Goal: Contribute content: Add original content to the website for others to see

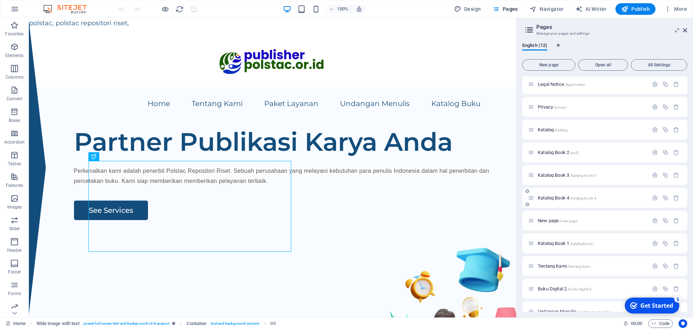
scroll to position [38, 0]
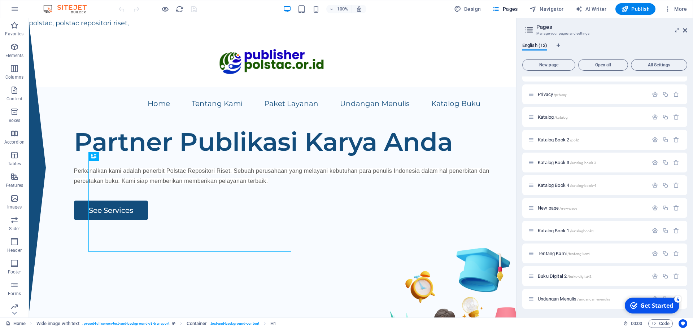
click at [546, 118] on span "Katalog /katalog" at bounding box center [552, 116] width 30 height 5
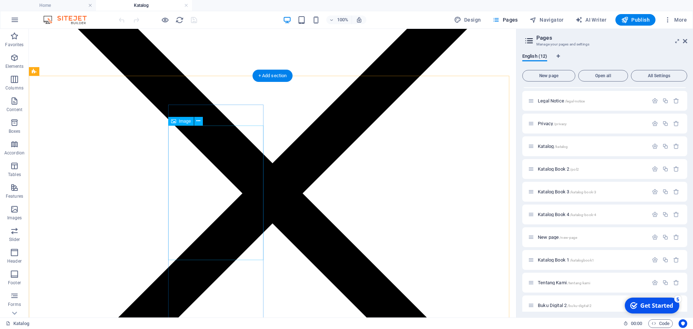
scroll to position [160, 0]
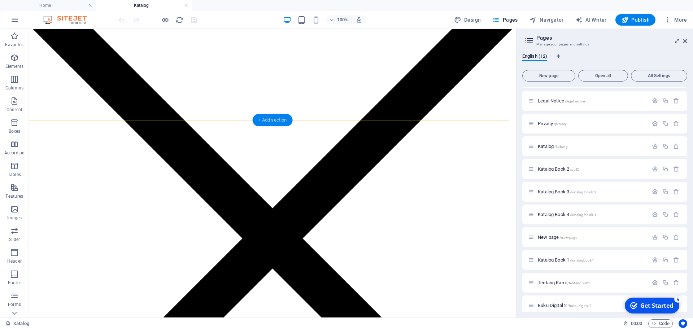
click at [273, 122] on div "+ Add section" at bounding box center [273, 120] width 40 height 12
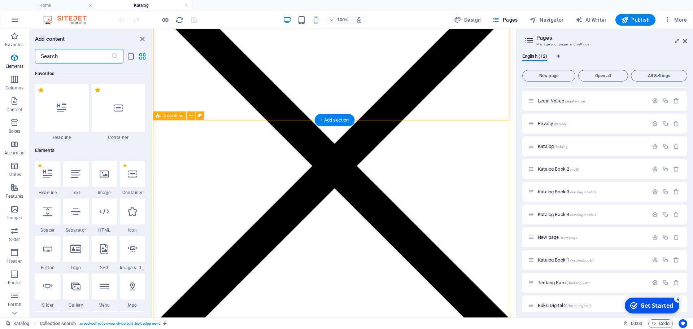
scroll to position [1262, 0]
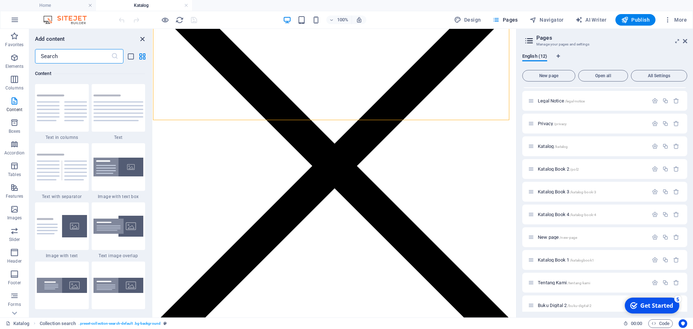
click at [144, 38] on icon "close panel" at bounding box center [142, 39] width 8 height 8
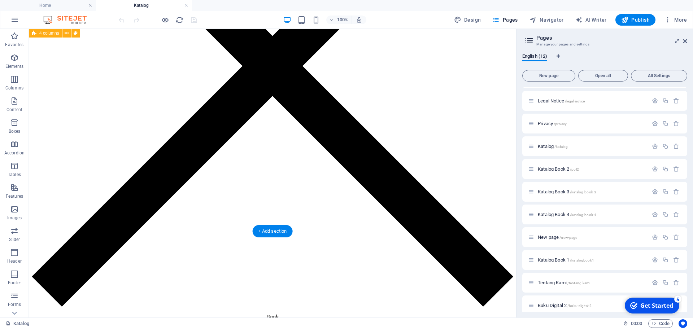
scroll to position [386, 0]
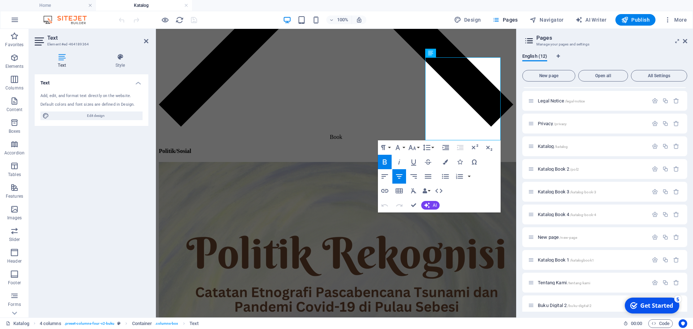
scroll to position [396, 0]
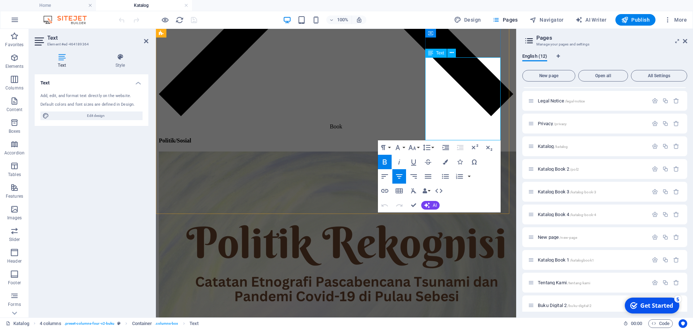
drag, startPoint x: 452, startPoint y: 123, endPoint x: 492, endPoint y: 123, distance: 40.4
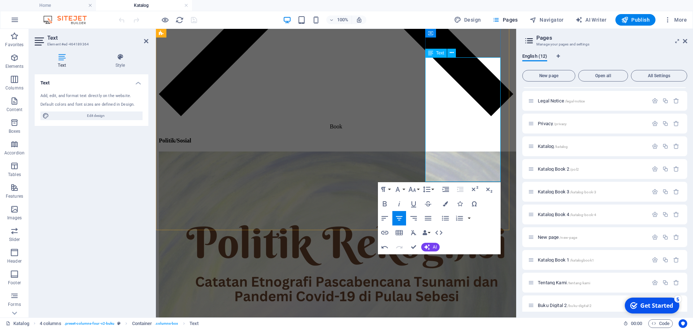
scroll to position [402, 1]
drag, startPoint x: 469, startPoint y: 124, endPoint x: 449, endPoint y: 125, distance: 20.2
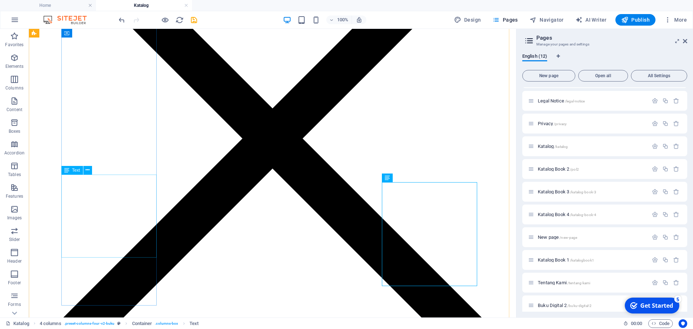
scroll to position [189, 0]
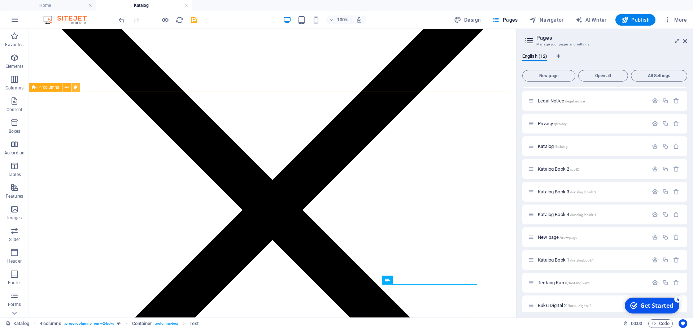
click at [72, 83] on button at bounding box center [75, 87] width 9 height 9
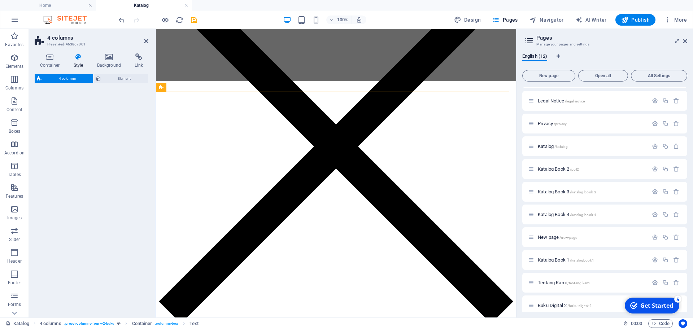
select select "rem"
select select "preset-columns-four-v2-buku"
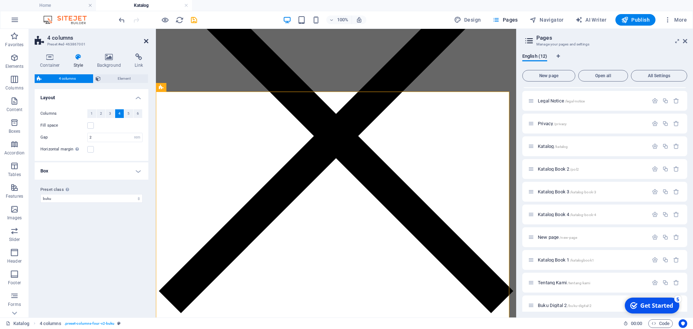
click at [145, 40] on icon at bounding box center [146, 41] width 4 height 6
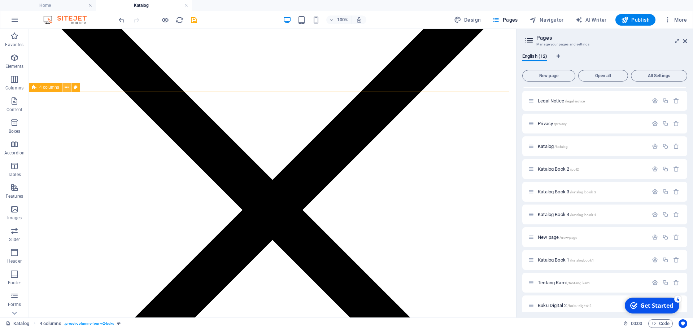
click at [66, 87] on icon at bounding box center [67, 88] width 4 height 8
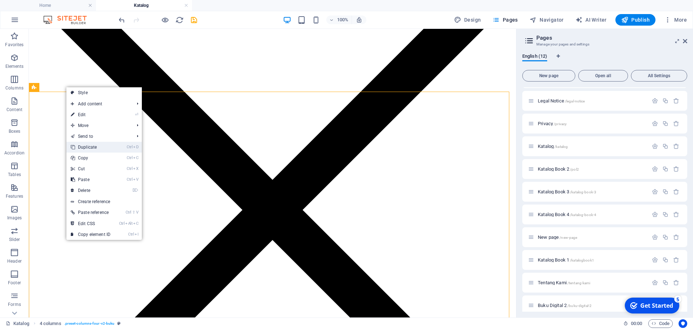
click at [82, 145] on link "Ctrl D Duplicate" at bounding box center [90, 147] width 48 height 11
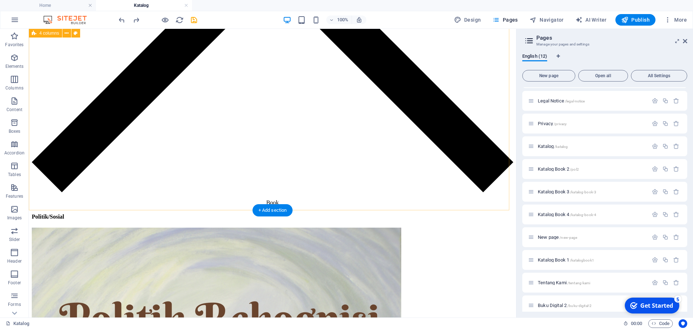
scroll to position [459, 0]
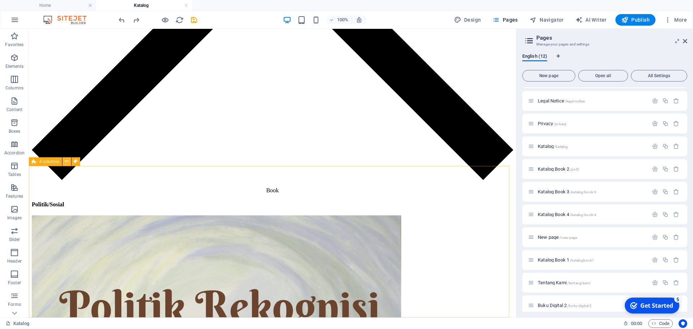
click at [67, 161] on icon at bounding box center [67, 162] width 4 height 8
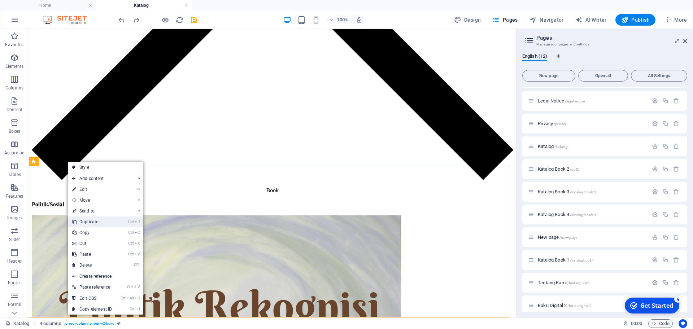
click at [92, 221] on link "Ctrl D Duplicate" at bounding box center [92, 221] width 48 height 11
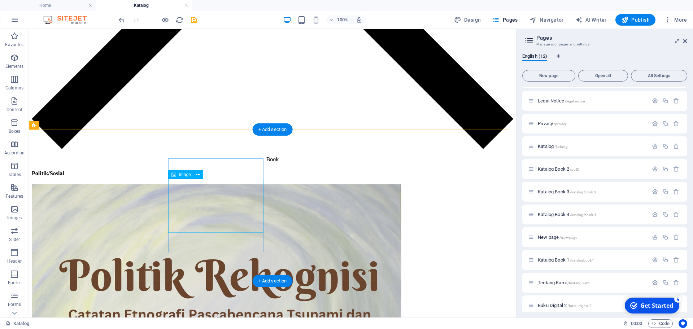
scroll to position [504, 0]
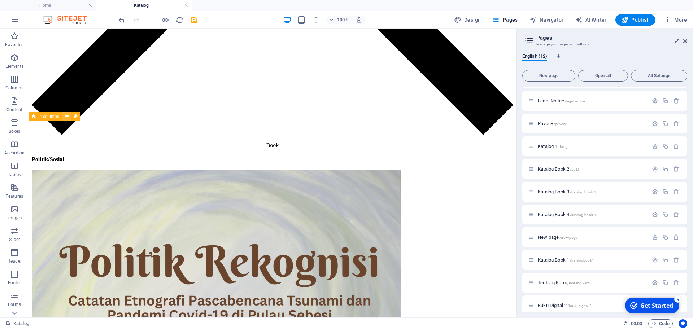
click at [66, 119] on icon at bounding box center [67, 117] width 4 height 8
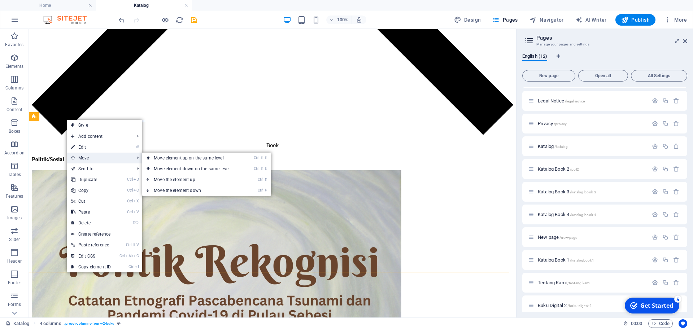
click at [84, 156] on span "Move" at bounding box center [99, 158] width 65 height 11
click at [167, 156] on link "Ctrl ⇧ ⬆ Move element up on the same level" at bounding box center [193, 158] width 102 height 11
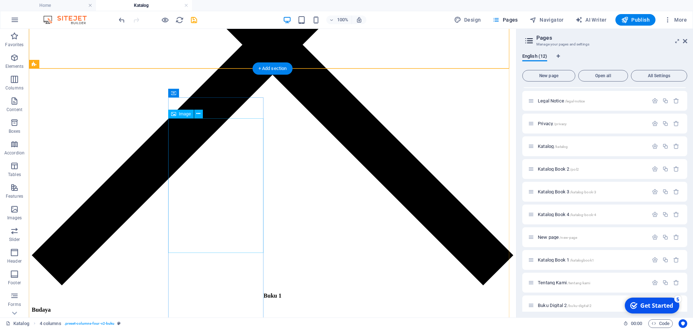
scroll to position [363, 0]
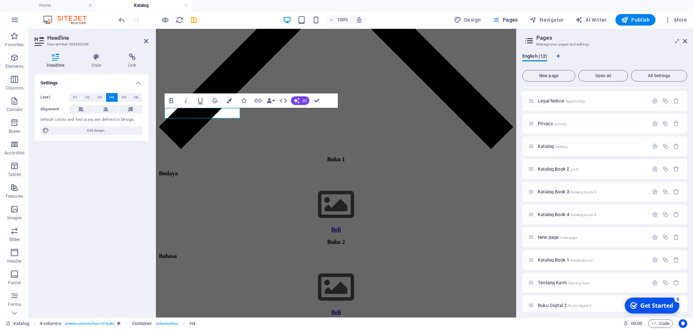
scroll to position [363, 0]
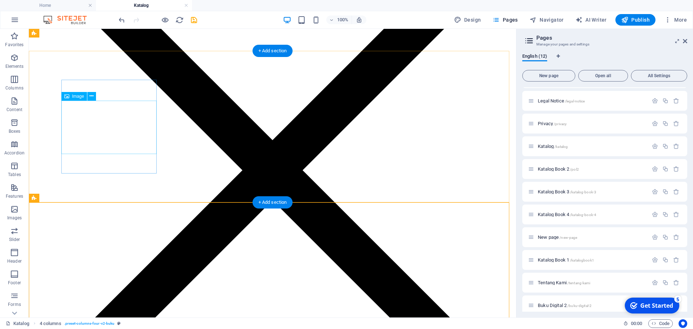
scroll to position [228, 0]
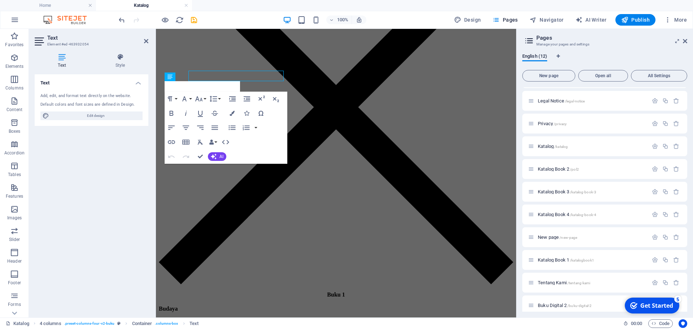
scroll to position [238, 0]
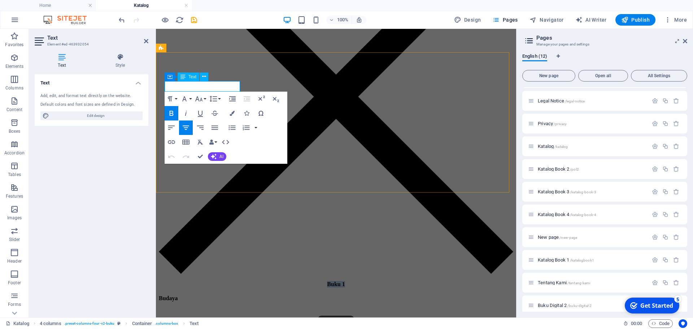
drag, startPoint x: 212, startPoint y: 86, endPoint x: 191, endPoint y: 84, distance: 21.3
click at [191, 281] on p "Buku 1" at bounding box center [336, 284] width 354 height 6
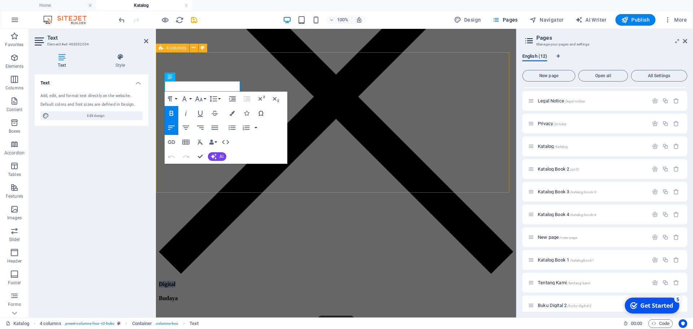
drag, startPoint x: 189, startPoint y: 86, endPoint x: 161, endPoint y: 86, distance: 28.1
click at [187, 124] on icon "button" at bounding box center [185, 127] width 9 height 9
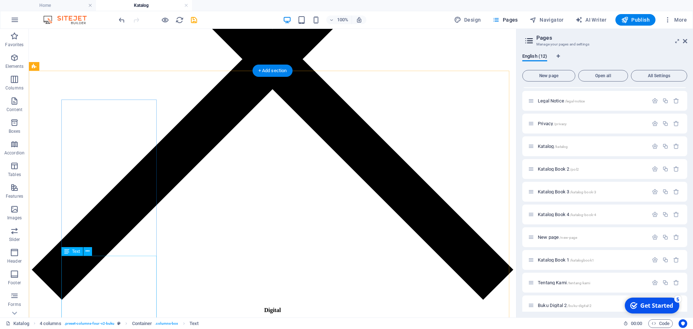
scroll to position [363, 0]
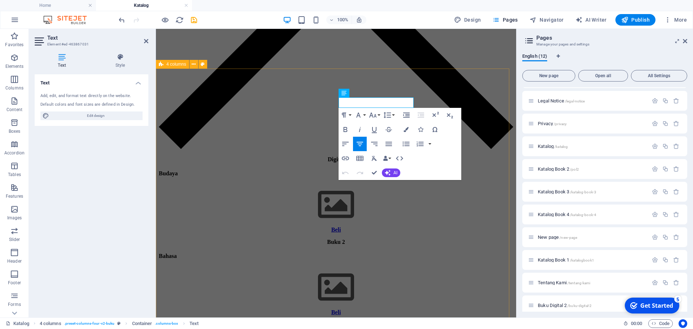
scroll to position [363, 0]
drag, startPoint x: 384, startPoint y: 102, endPoint x: 368, endPoint y: 102, distance: 16.2
click at [361, 141] on icon "button" at bounding box center [359, 144] width 9 height 9
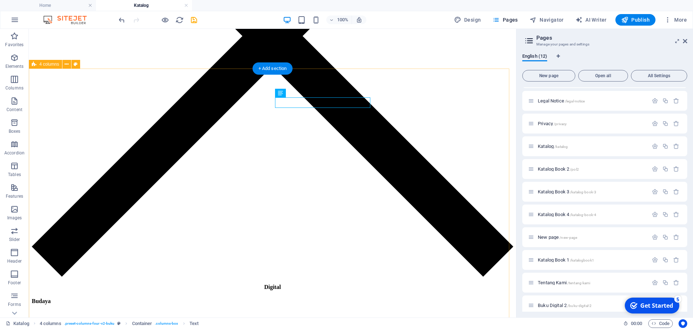
scroll to position [363, 0]
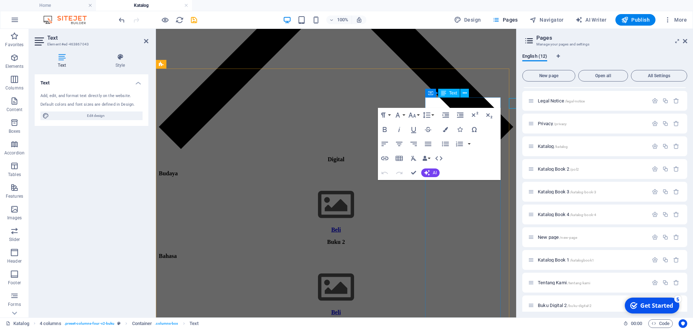
scroll to position [363, 0]
drag, startPoint x: 471, startPoint y: 101, endPoint x: 451, endPoint y: 104, distance: 20.5
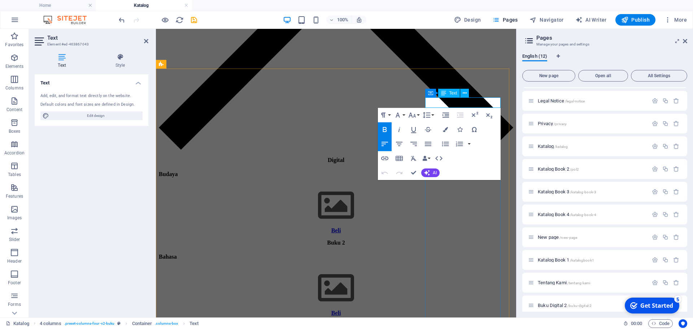
click at [397, 146] on icon "button" at bounding box center [399, 144] width 9 height 9
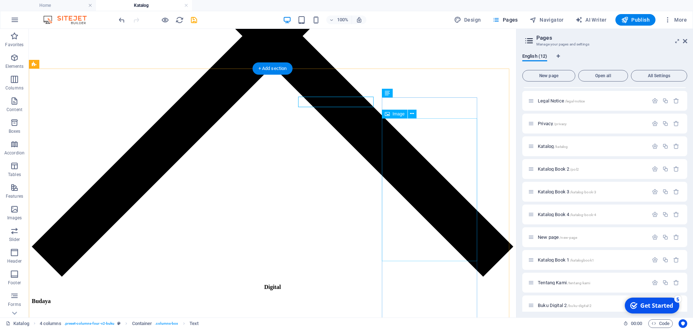
scroll to position [363, 0]
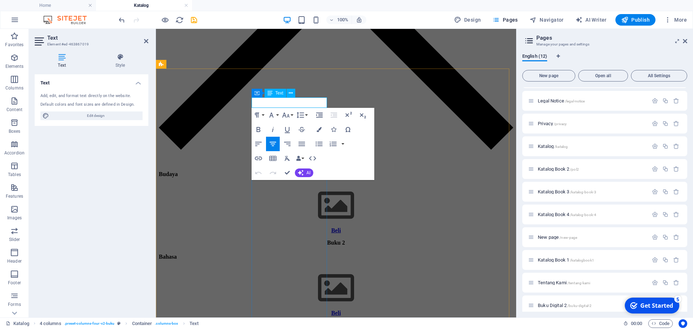
drag, startPoint x: 301, startPoint y: 102, endPoint x: 278, endPoint y: 102, distance: 23.1
click at [271, 144] on icon "button" at bounding box center [272, 144] width 6 height 4
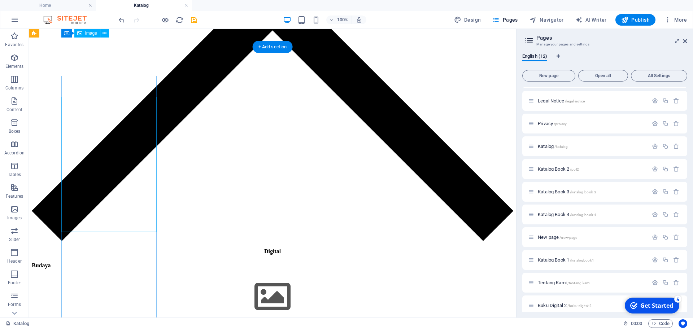
scroll to position [363, 0]
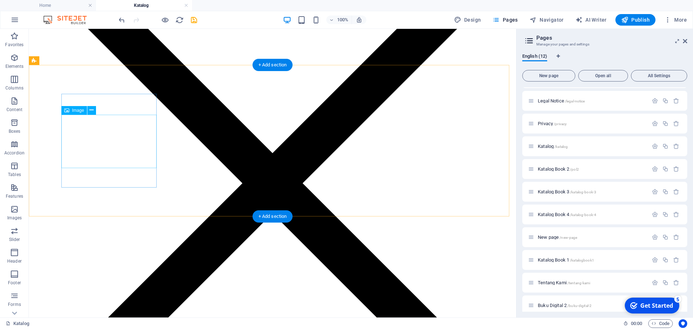
scroll to position [228, 0]
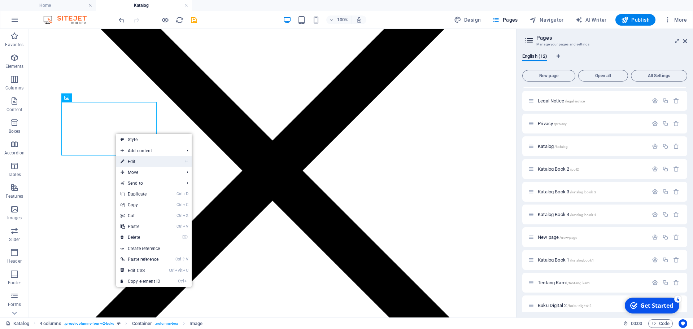
click at [147, 161] on link "⏎ Edit" at bounding box center [140, 161] width 48 height 11
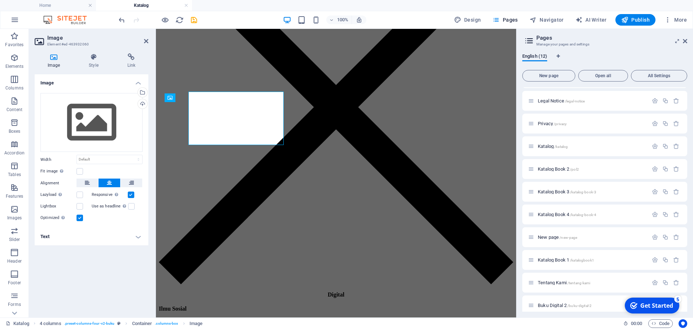
scroll to position [238, 0]
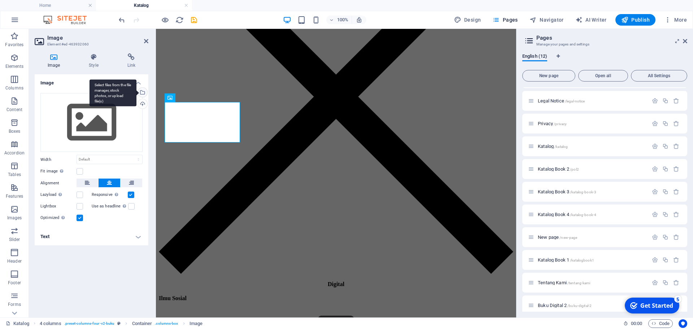
click at [136, 92] on div "Select files from the file manager, stock photos, or upload file(s)" at bounding box center [112, 92] width 47 height 27
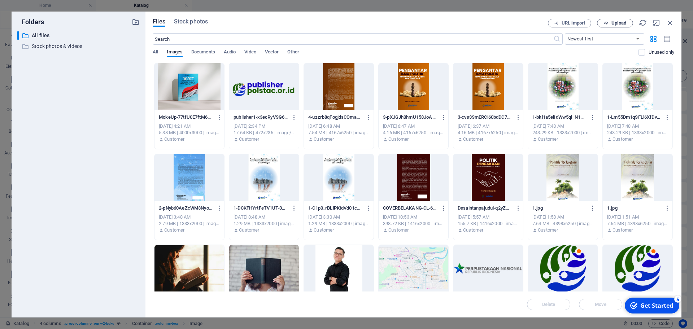
click at [608, 22] on icon "button" at bounding box center [605, 23] width 5 height 5
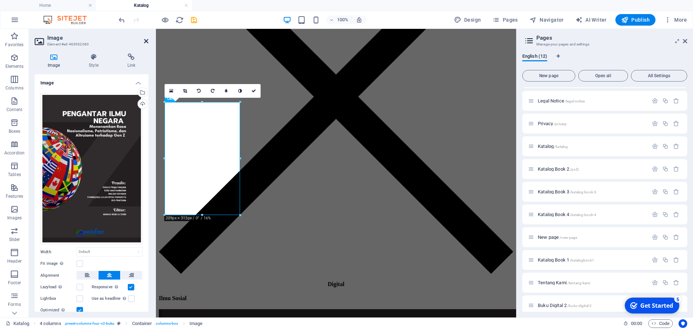
click at [145, 39] on icon at bounding box center [146, 41] width 4 height 6
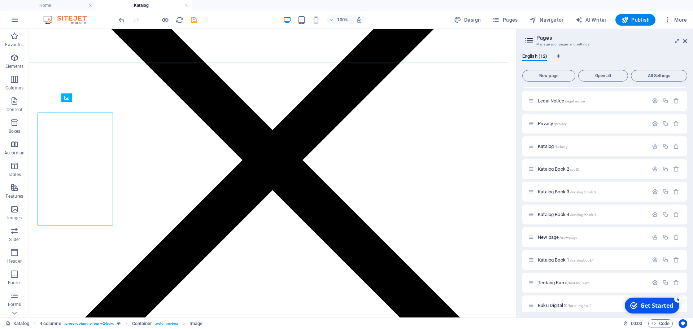
scroll to position [228, 0]
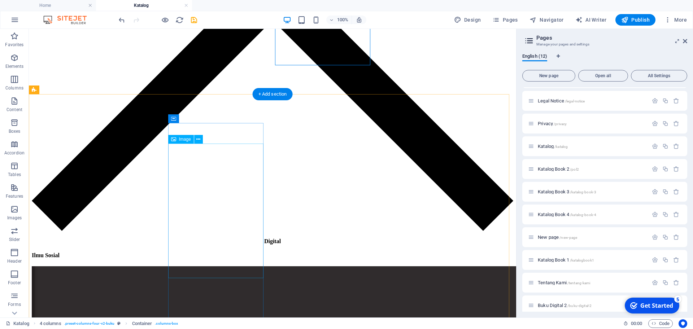
scroll to position [499, 0]
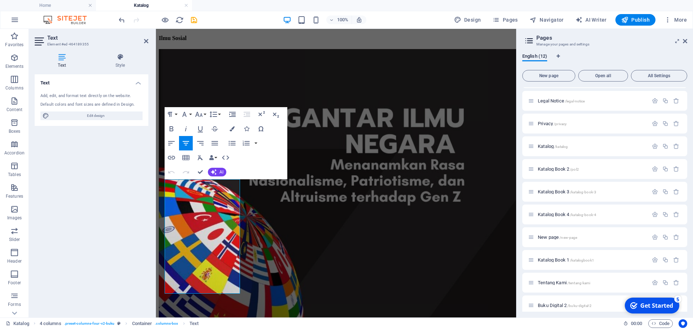
scroll to position [479, 0]
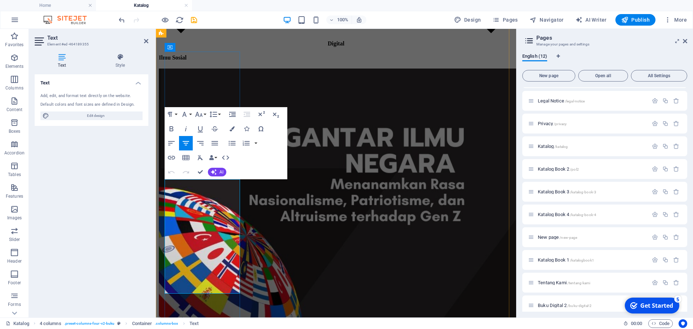
copy div "Deskripsi: Politik Rekognisi: Catatan Etnografi Pasca Bencana Tsunami dan Pande…"
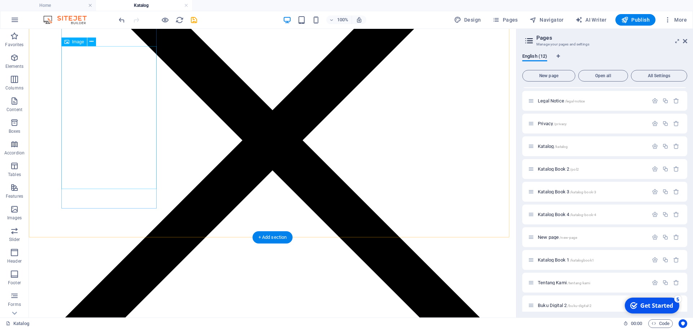
scroll to position [301, 0]
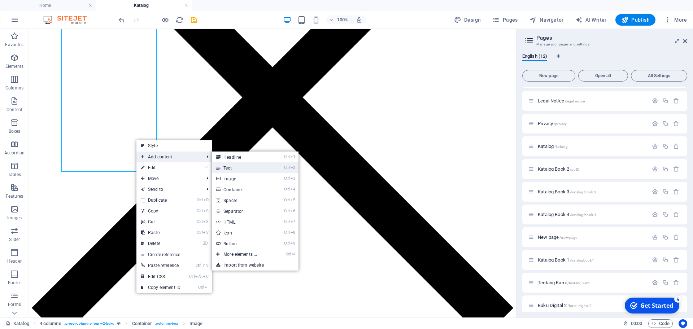
drag, startPoint x: 223, startPoint y: 168, endPoint x: 67, endPoint y: 140, distance: 158.3
click at [223, 168] on link "Ctrl 2 Text" at bounding box center [242, 167] width 60 height 11
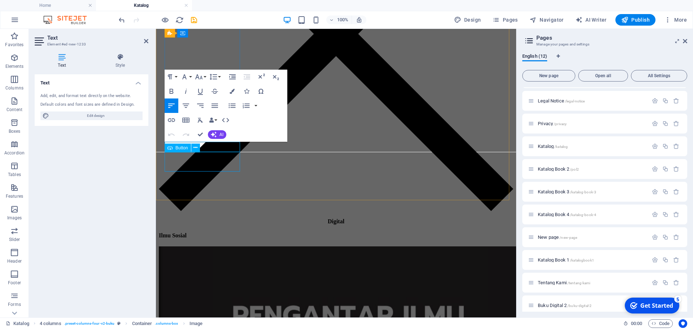
scroll to position [312, 0]
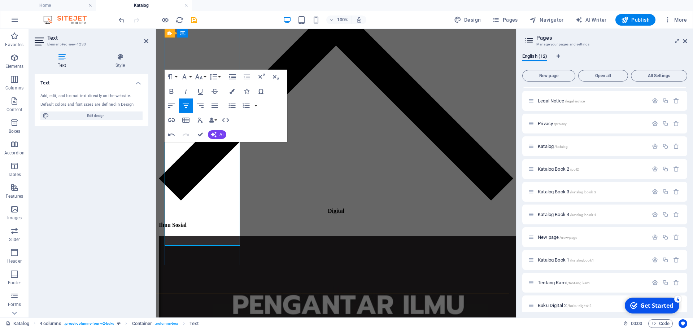
drag, startPoint x: 220, startPoint y: 149, endPoint x: 184, endPoint y: 145, distance: 37.0
click at [172, 87] on icon "button" at bounding box center [171, 91] width 9 height 9
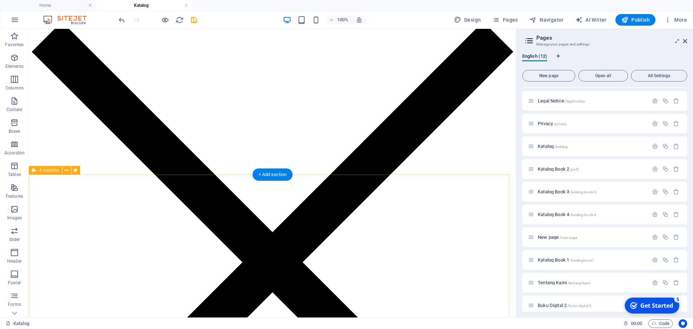
scroll to position [106, 0]
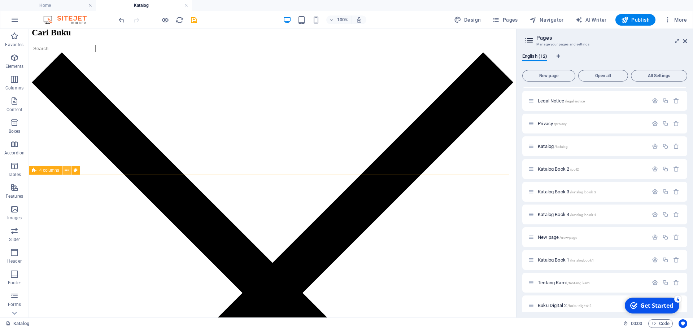
click at [67, 169] on icon at bounding box center [67, 171] width 4 height 8
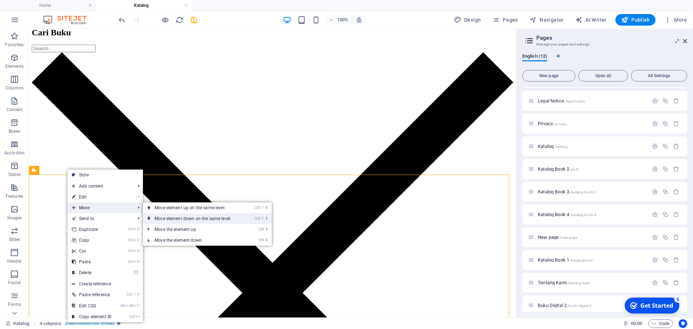
click at [166, 217] on link "Ctrl ⇧ ⬇ Move element down on the same level" at bounding box center [194, 218] width 102 height 11
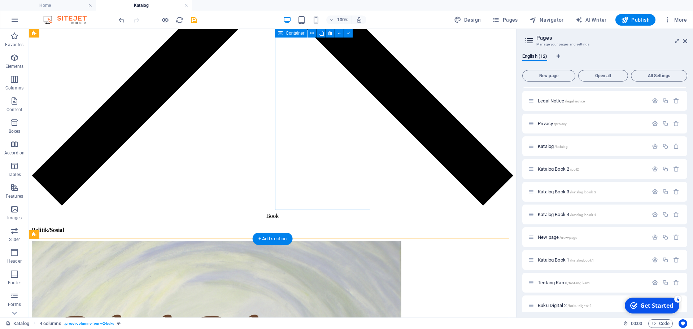
scroll to position [654, 0]
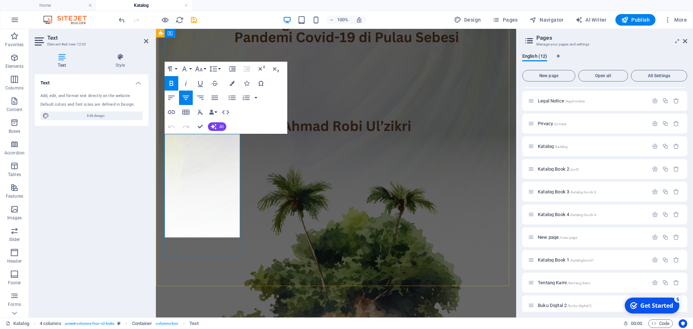
drag, startPoint x: 176, startPoint y: 149, endPoint x: 198, endPoint y: 198, distance: 53.8
drag, startPoint x: 198, startPoint y: 213, endPoint x: 176, endPoint y: 153, distance: 64.6
click at [185, 83] on icon "button" at bounding box center [185, 83] width 9 height 9
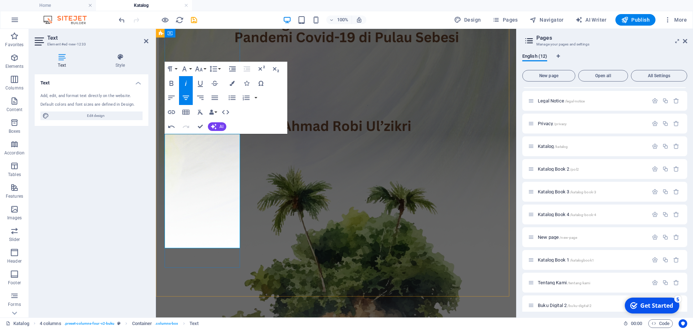
drag, startPoint x: 203, startPoint y: 211, endPoint x: 227, endPoint y: 210, distance: 24.2
drag, startPoint x: 171, startPoint y: 219, endPoint x: 235, endPoint y: 219, distance: 63.5
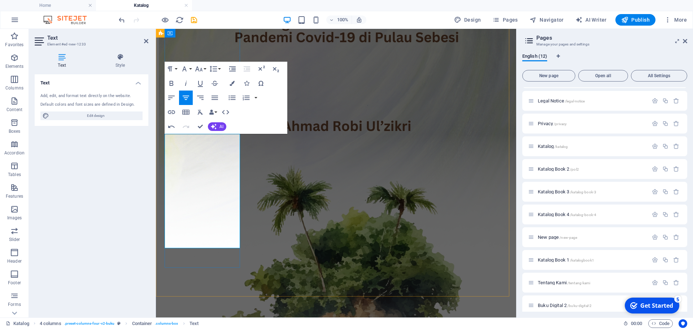
drag, startPoint x: 186, startPoint y: 233, endPoint x: 179, endPoint y: 233, distance: 6.9
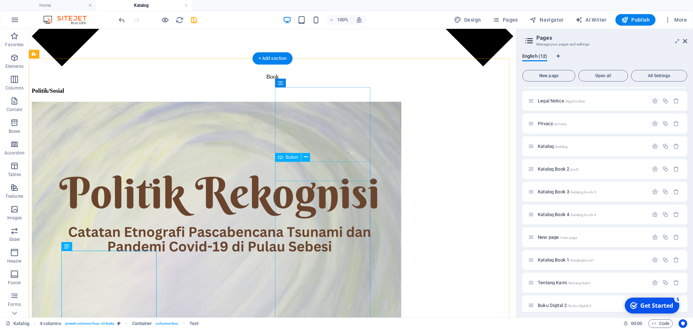
scroll to position [548, 0]
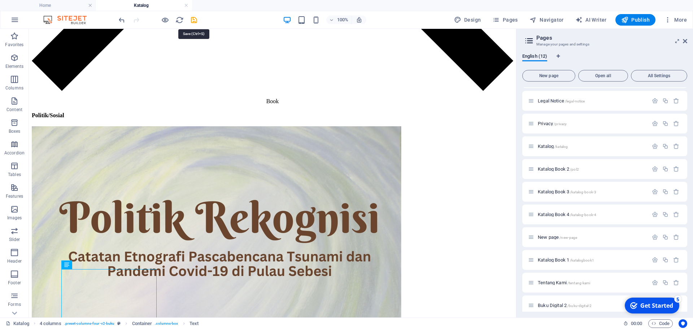
click at [198, 18] on div "100% Design Pages Navigator AI Writer Publish More" at bounding box center [403, 20] width 572 height 12
click at [192, 18] on icon "save" at bounding box center [194, 20] width 8 height 8
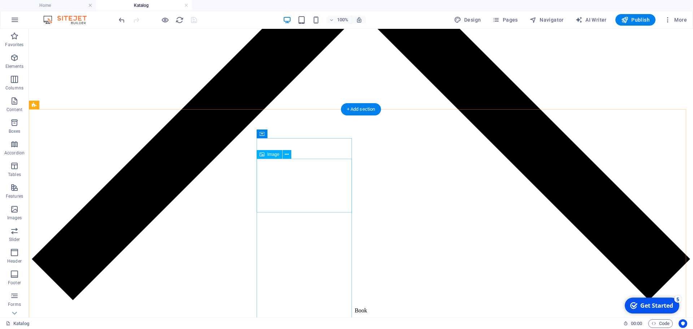
scroll to position [496, 0]
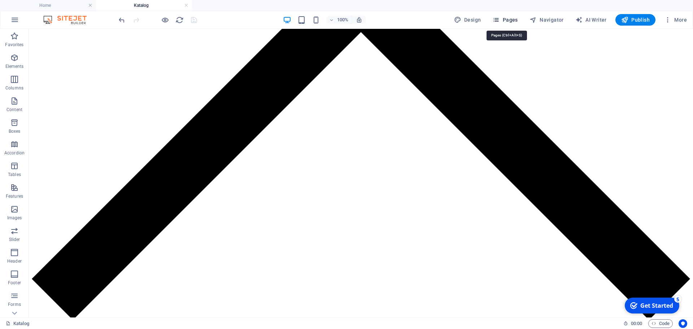
click at [509, 19] on span "Pages" at bounding box center [504, 19] width 25 height 7
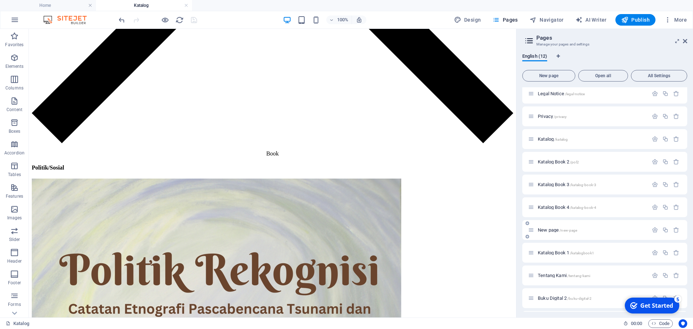
scroll to position [48, 0]
click at [662, 186] on icon "button" at bounding box center [665, 185] width 6 height 6
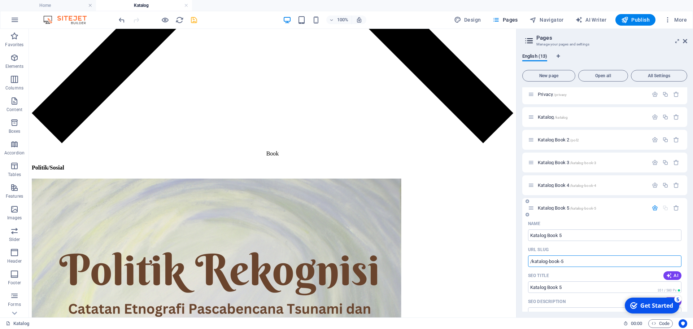
click at [572, 258] on input "/katalog-book-5" at bounding box center [604, 261] width 153 height 12
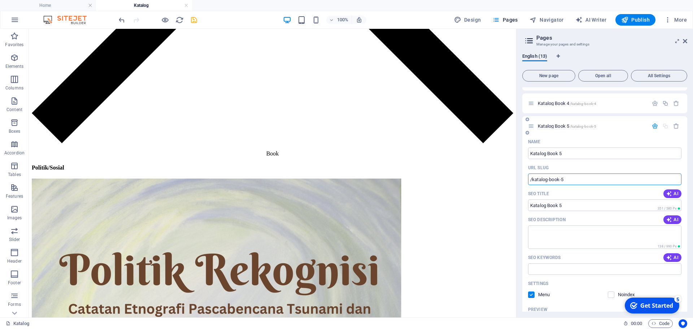
scroll to position [139, 0]
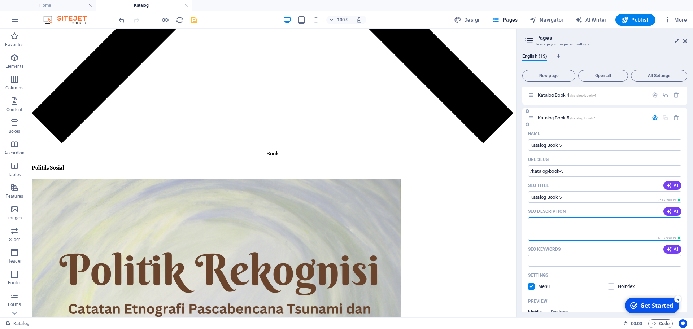
click at [568, 225] on textarea "SEO Description" at bounding box center [604, 228] width 153 height 23
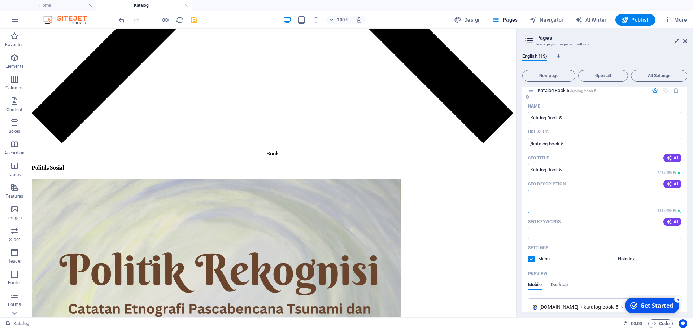
scroll to position [124, 0]
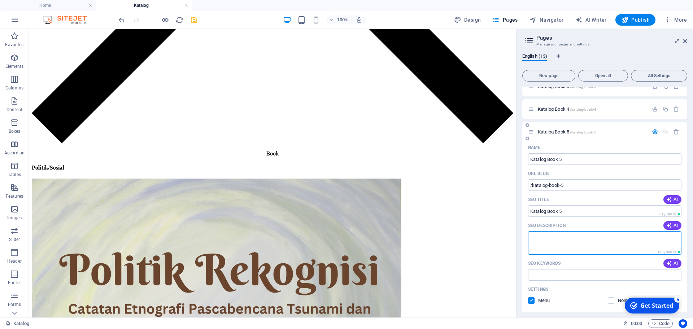
click at [549, 131] on span "Katalog Book 5 /katalog-book-5" at bounding box center [566, 131] width 58 height 5
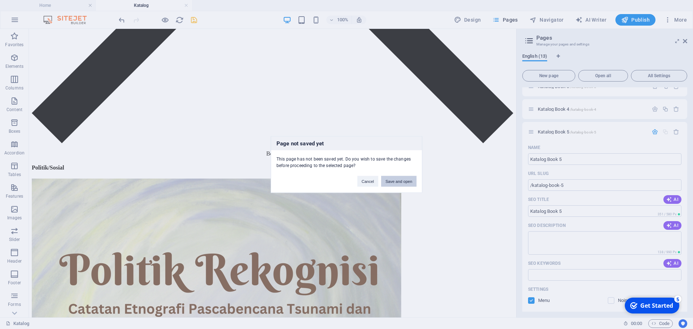
click at [398, 180] on button "Save and open" at bounding box center [398, 181] width 35 height 11
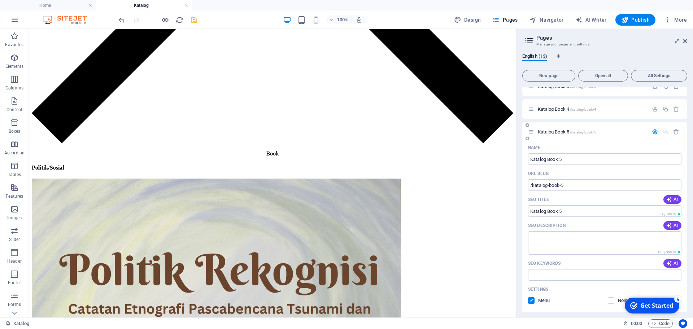
click at [556, 128] on div "Katalog Book 5 /katalog-book-5" at bounding box center [588, 132] width 120 height 8
click at [552, 132] on span "Katalog Book 5 /katalog-book-5" at bounding box center [566, 131] width 58 height 5
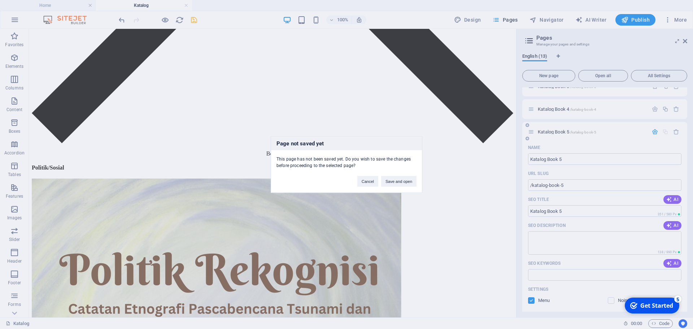
click at [552, 131] on div "Page not saved yet This page has not been saved yet. Do you wish to save the ch…" at bounding box center [346, 164] width 693 height 329
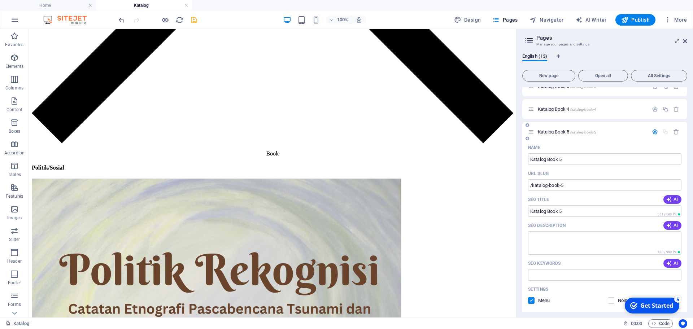
click at [552, 131] on span "Katalog Book 5 /katalog-book-5" at bounding box center [566, 131] width 58 height 5
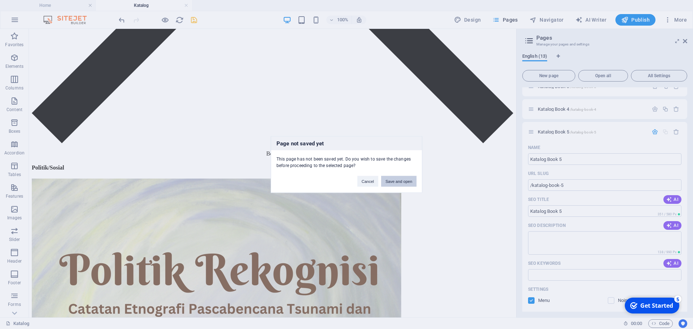
click at [395, 180] on button "Save and open" at bounding box center [398, 181] width 35 height 11
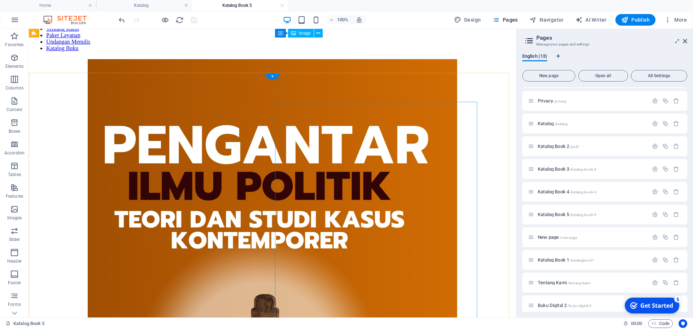
scroll to position [0, 0]
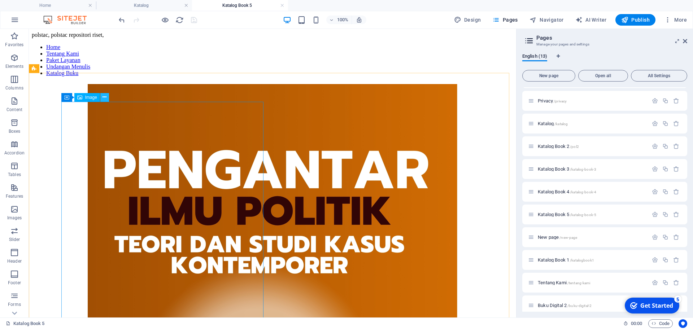
click at [105, 97] on icon at bounding box center [104, 97] width 4 height 8
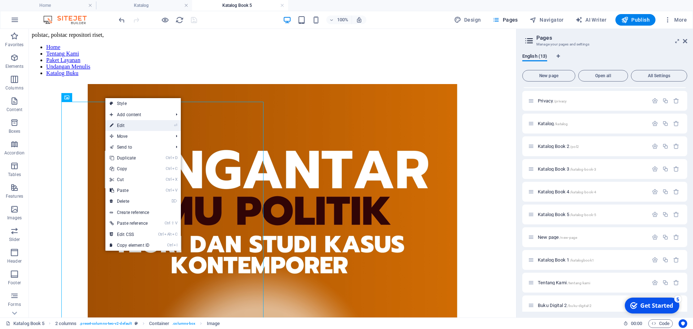
click at [156, 126] on li "⏎ Edit" at bounding box center [142, 125] width 75 height 11
click at [155, 126] on li "⏎ Edit" at bounding box center [142, 125] width 75 height 11
click at [125, 123] on link "⏎ Edit" at bounding box center [129, 125] width 48 height 11
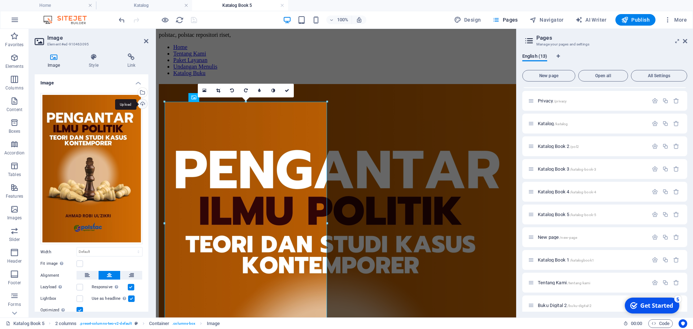
click at [141, 100] on div "Upload" at bounding box center [141, 104] width 11 height 11
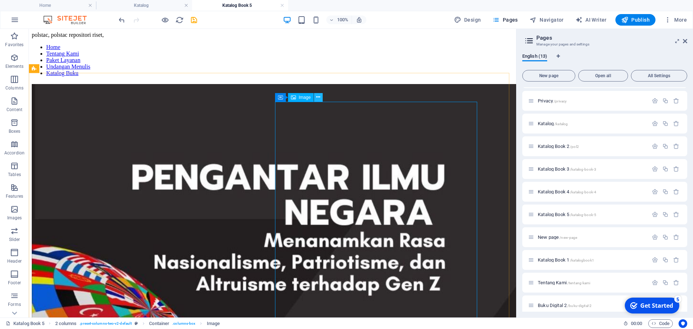
click at [320, 98] on icon at bounding box center [318, 97] width 4 height 8
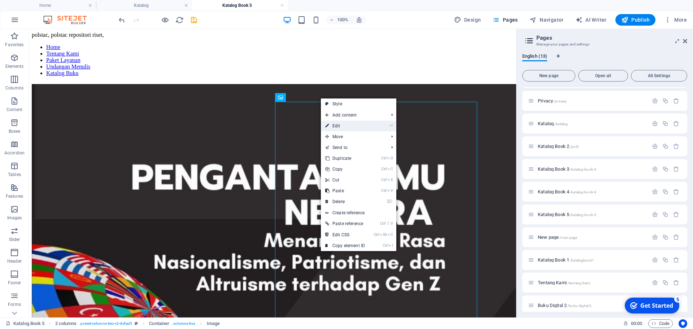
click at [337, 126] on link "⏎ Edit" at bounding box center [345, 125] width 48 height 11
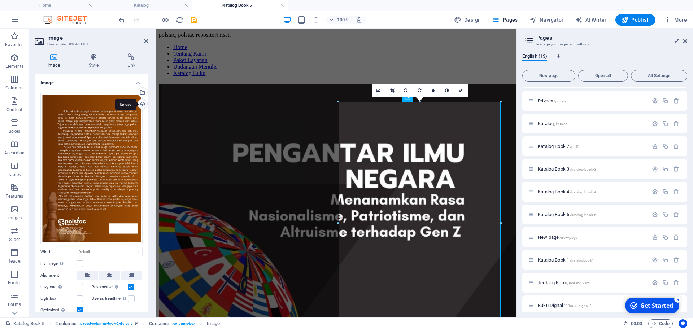
click at [139, 105] on div "Upload" at bounding box center [141, 104] width 11 height 11
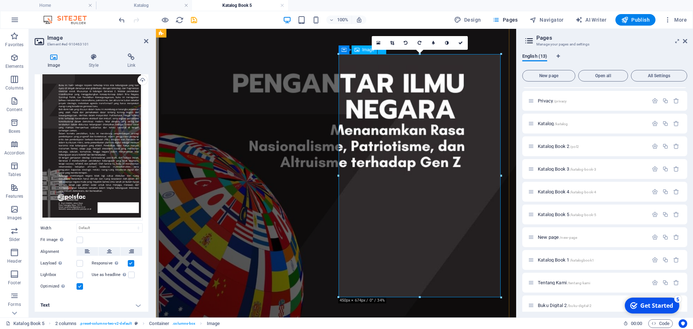
scroll to position [225, 0]
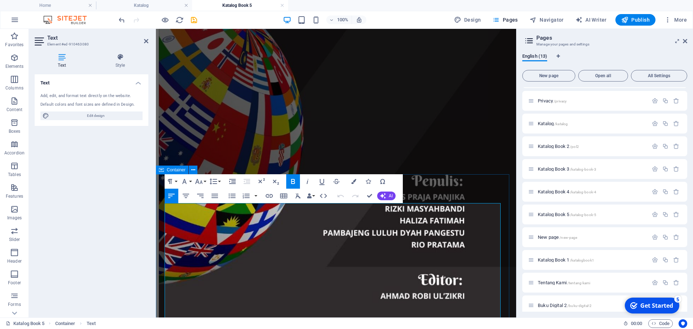
drag, startPoint x: 359, startPoint y: 218, endPoint x: 165, endPoint y: 215, distance: 193.7
drag, startPoint x: 260, startPoint y: 250, endPoint x: 193, endPoint y: 249, distance: 66.7
drag, startPoint x: 261, startPoint y: 260, endPoint x: 223, endPoint y: 261, distance: 38.2
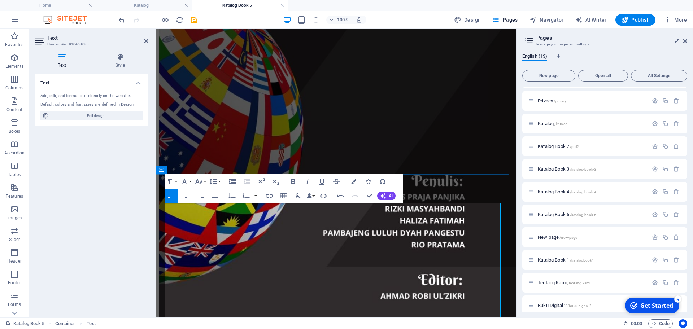
drag, startPoint x: 237, startPoint y: 260, endPoint x: 232, endPoint y: 261, distance: 5.1
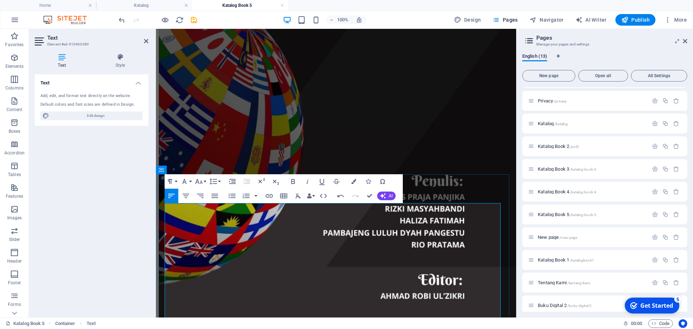
drag, startPoint x: 240, startPoint y: 261, endPoint x: 231, endPoint y: 262, distance: 9.0
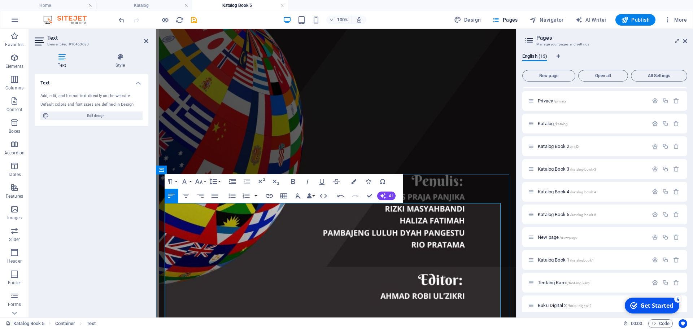
drag, startPoint x: 237, startPoint y: 269, endPoint x: 231, endPoint y: 271, distance: 6.3
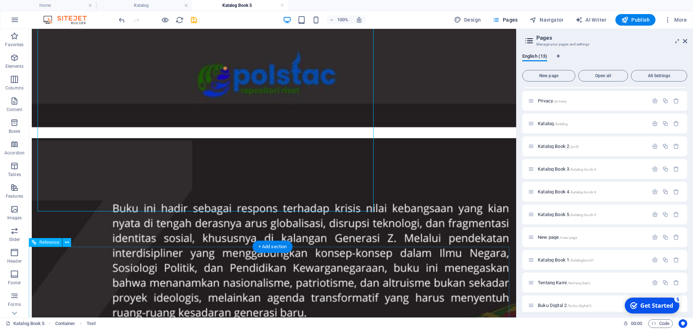
scroll to position [716, 0]
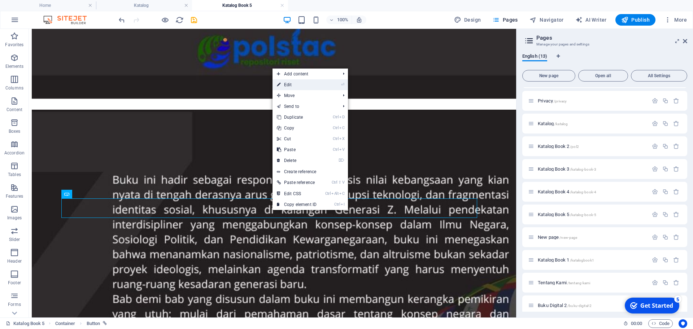
click at [294, 85] on link "⏎ Edit" at bounding box center [296, 84] width 48 height 11
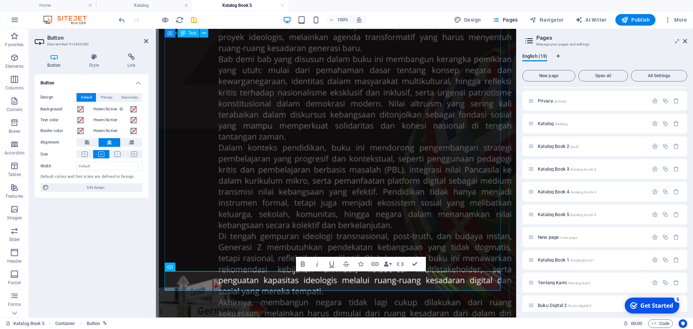
scroll to position [656, 0]
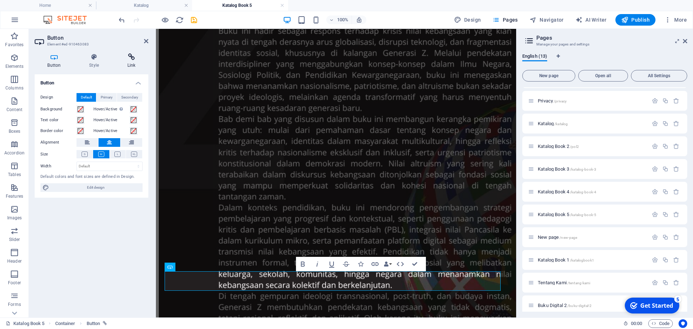
click at [124, 59] on icon at bounding box center [131, 56] width 34 height 7
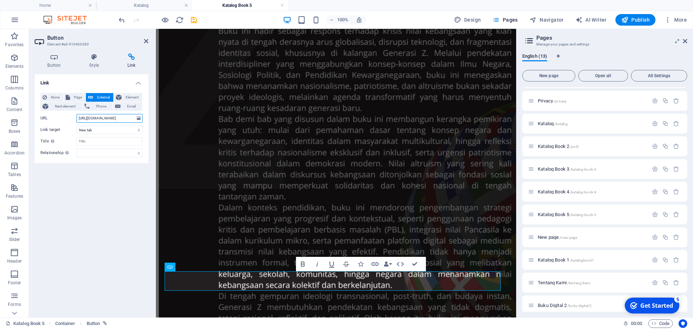
click at [119, 119] on input "[URL][DOMAIN_NAME]" at bounding box center [109, 118] width 66 height 9
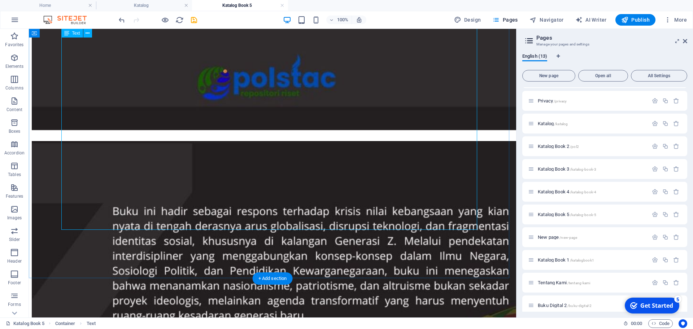
scroll to position [639, 0]
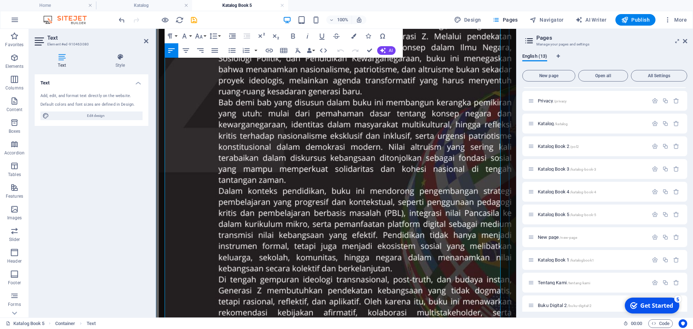
scroll to position [676, 0]
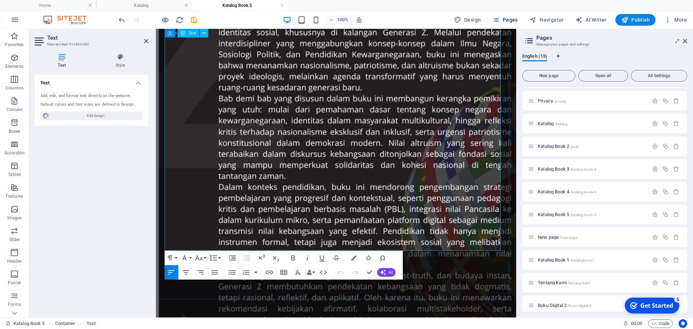
drag, startPoint x: 167, startPoint y: 203, endPoint x: 224, endPoint y: 216, distance: 58.5
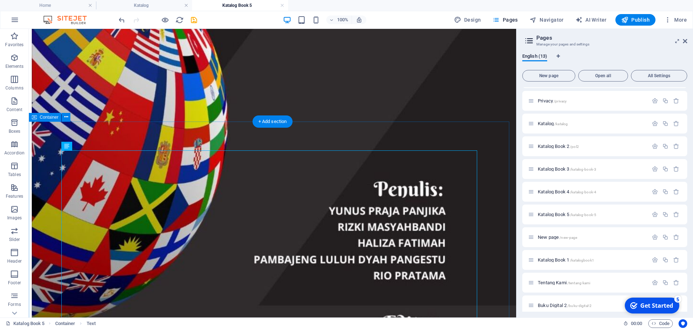
scroll to position [330, 0]
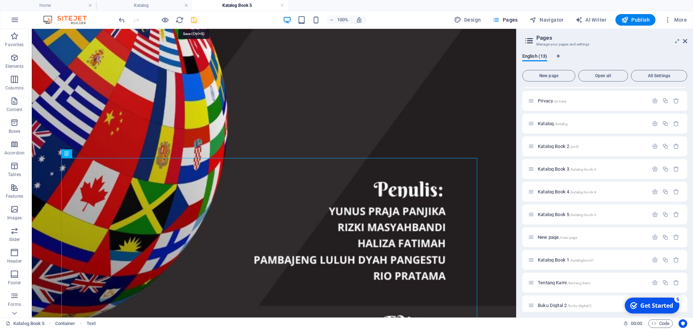
drag, startPoint x: 193, startPoint y: 18, endPoint x: 180, endPoint y: 3, distance: 20.4
click at [193, 18] on icon "save" at bounding box center [194, 20] width 8 height 8
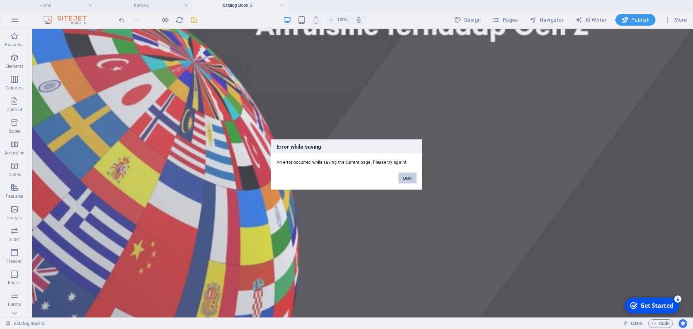
click at [410, 176] on button "Okay" at bounding box center [407, 178] width 18 height 11
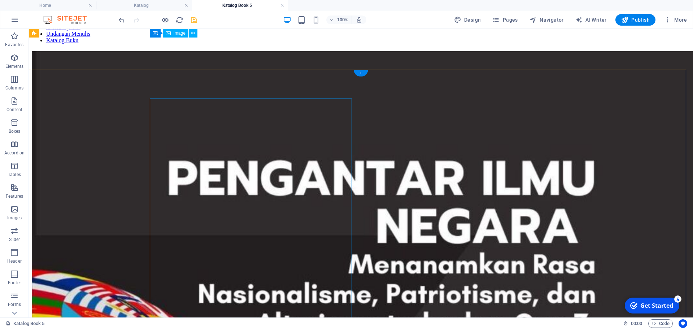
scroll to position [0, 0]
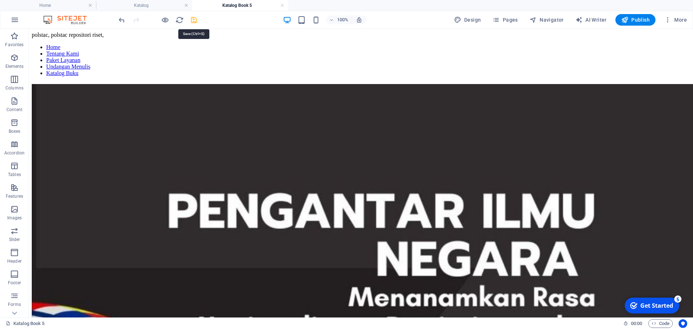
click at [196, 17] on icon "save" at bounding box center [194, 20] width 8 height 8
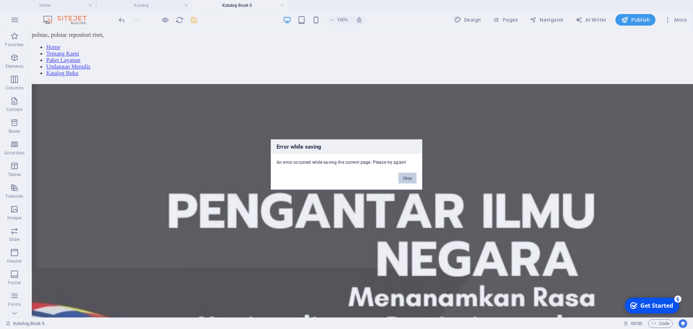
click at [404, 178] on button "Okay" at bounding box center [407, 178] width 18 height 11
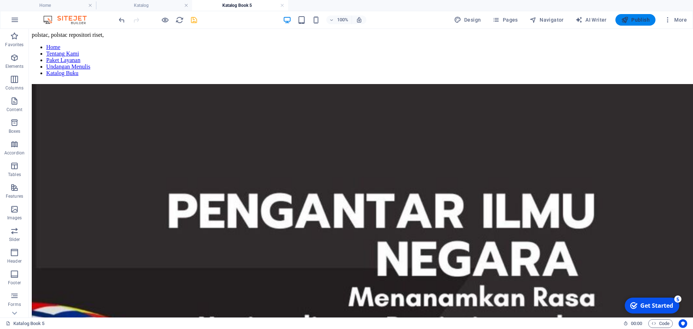
click at [639, 19] on span "Publish" at bounding box center [635, 19] width 28 height 7
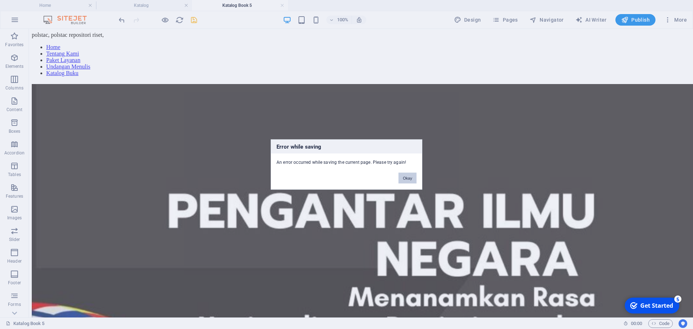
click at [401, 179] on button "Okay" at bounding box center [407, 178] width 18 height 11
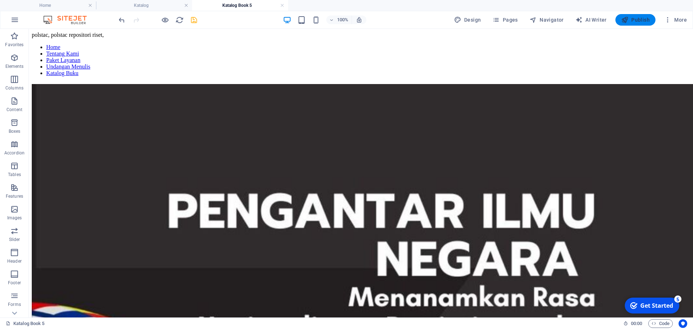
click at [631, 18] on span "Publish" at bounding box center [635, 19] width 28 height 7
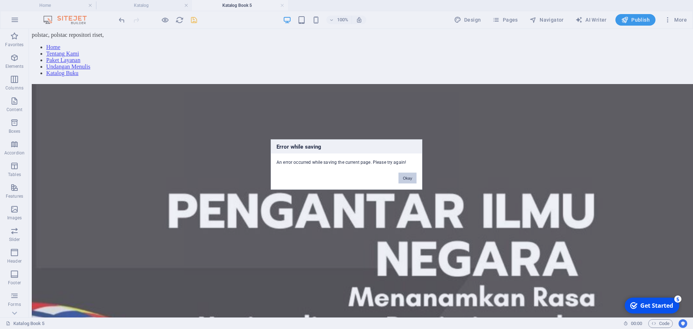
click at [410, 174] on button "Okay" at bounding box center [407, 178] width 18 height 11
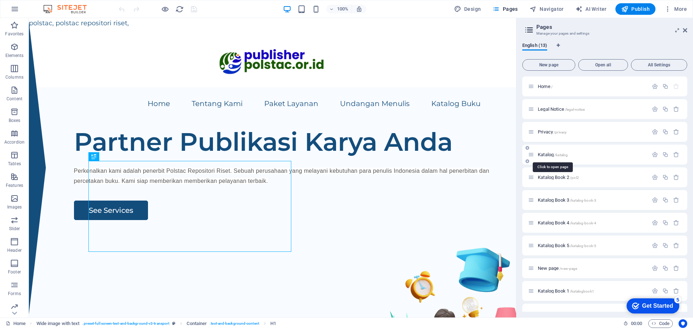
click at [548, 154] on span "Katalog /katalog" at bounding box center [552, 154] width 30 height 5
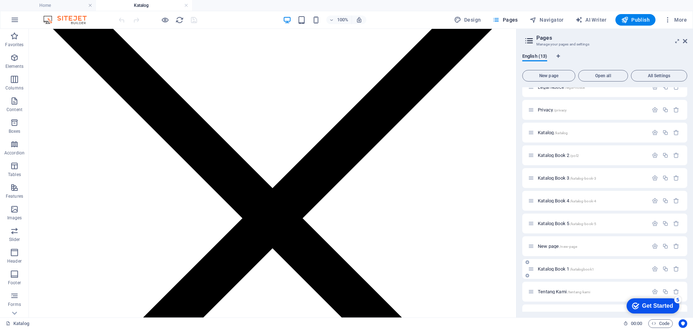
scroll to position [45, 0]
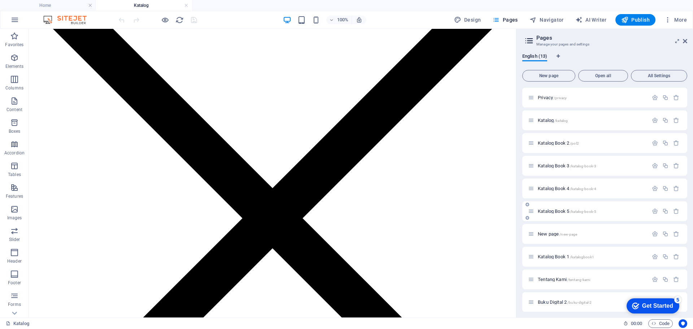
click at [558, 211] on span "Katalog Book 5 /katalog-book-5" at bounding box center [566, 210] width 58 height 5
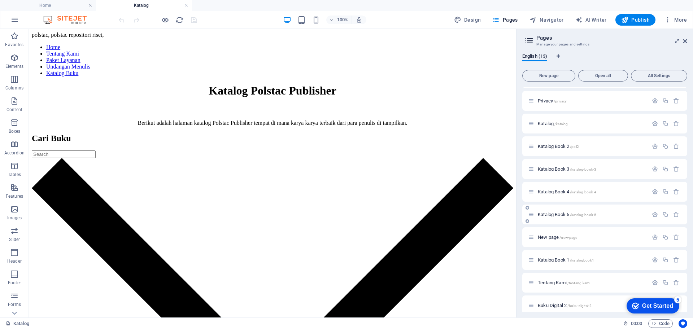
click at [558, 227] on div "New page /new-page" at bounding box center [604, 237] width 165 height 20
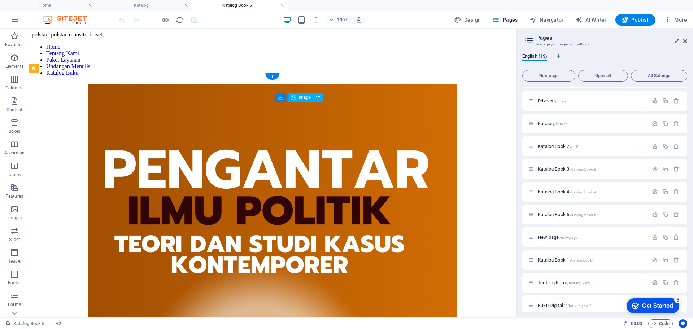
scroll to position [0, 0]
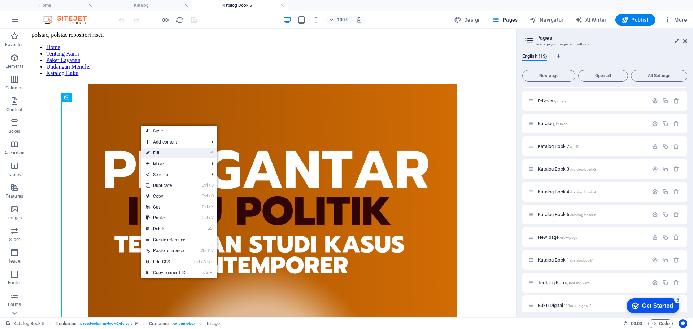
click at [168, 150] on link "⏎ Edit" at bounding box center [165, 153] width 48 height 11
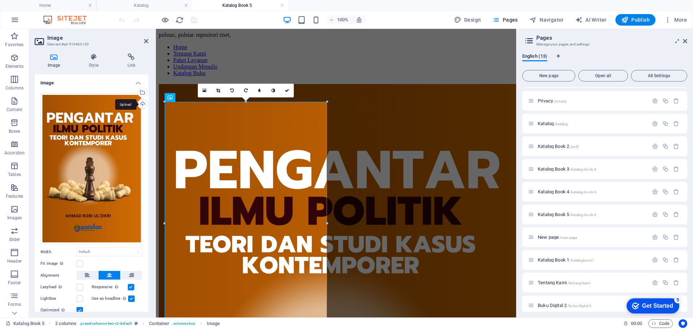
click at [139, 104] on div "Upload" at bounding box center [141, 104] width 11 height 11
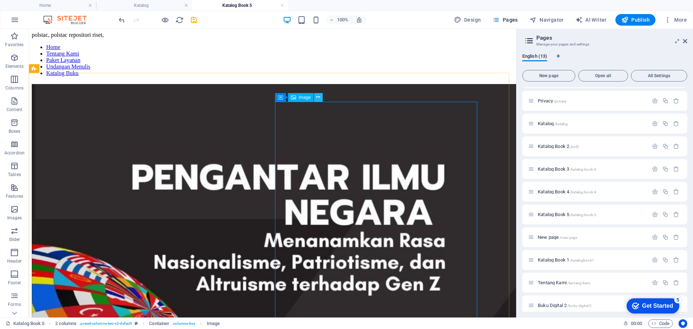
click at [317, 96] on icon at bounding box center [318, 97] width 4 height 8
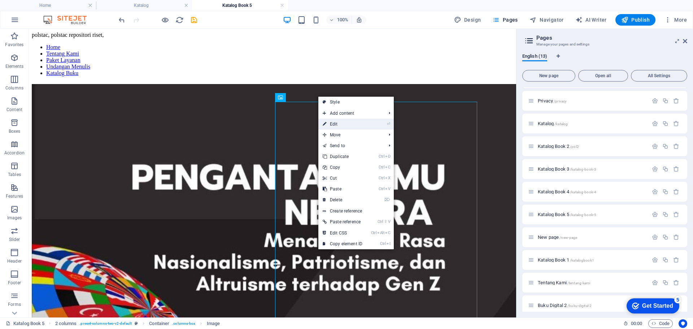
click at [334, 125] on link "⏎ Edit" at bounding box center [342, 124] width 48 height 11
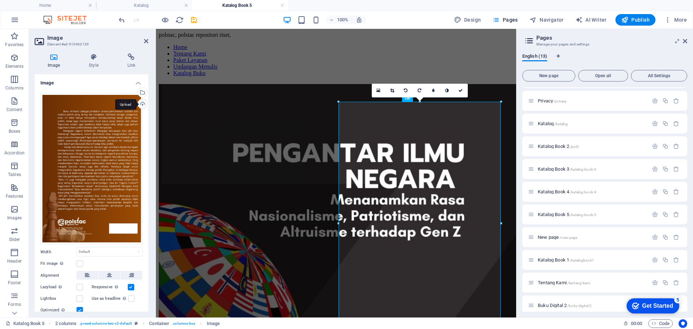
click at [139, 104] on div "Upload" at bounding box center [141, 104] width 11 height 11
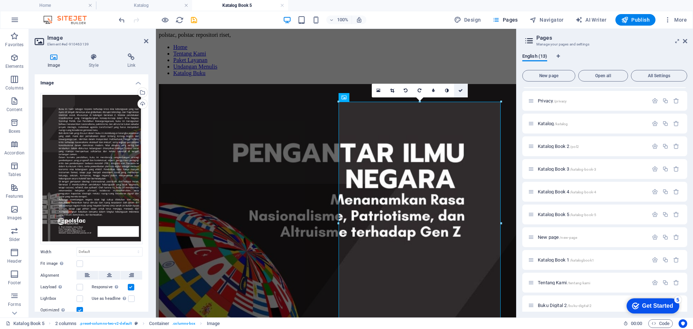
click at [461, 91] on icon at bounding box center [460, 90] width 4 height 4
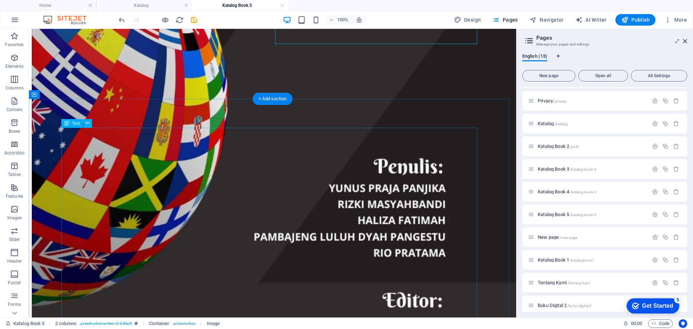
scroll to position [361, 0]
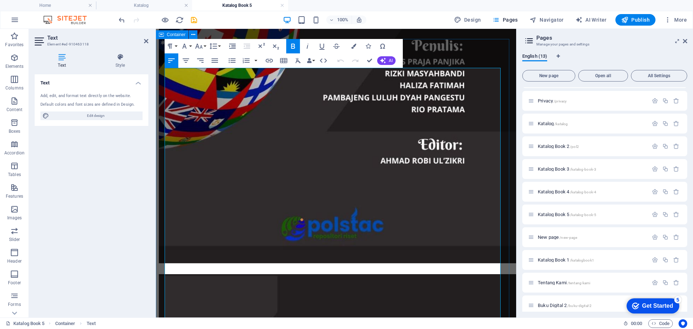
drag, startPoint x: 360, startPoint y: 84, endPoint x: 162, endPoint y: 85, distance: 198.0
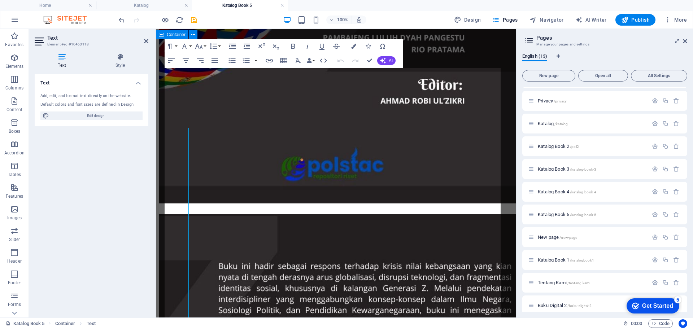
scroll to position [361, 0]
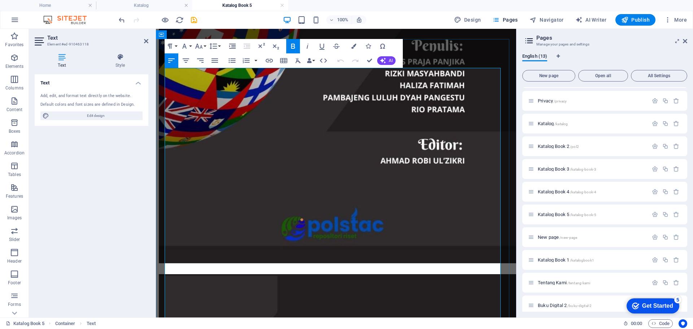
drag, startPoint x: 261, startPoint y: 113, endPoint x: 195, endPoint y: 115, distance: 66.4
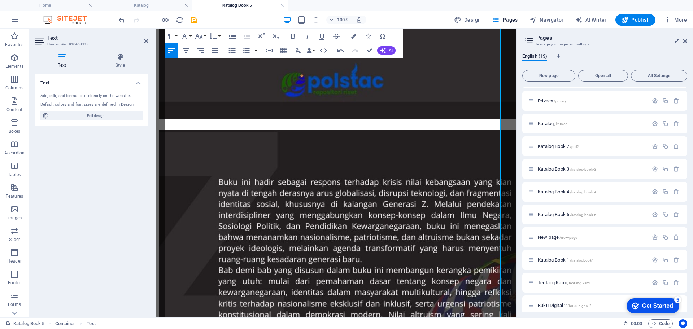
scroll to position [631, 0]
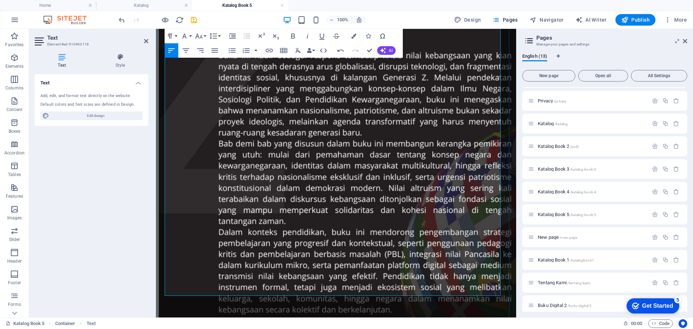
drag, startPoint x: 166, startPoint y: 197, endPoint x: 223, endPoint y: 260, distance: 85.3
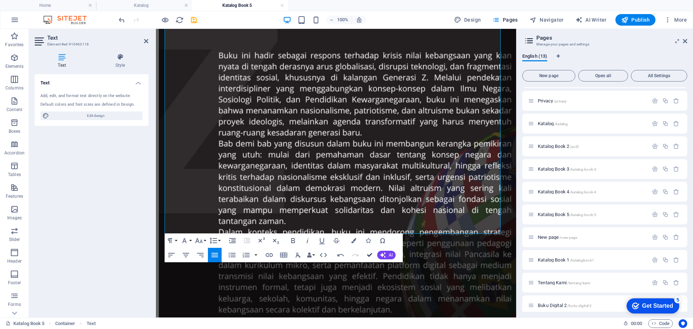
drag, startPoint x: 367, startPoint y: 253, endPoint x: 339, endPoint y: 227, distance: 38.5
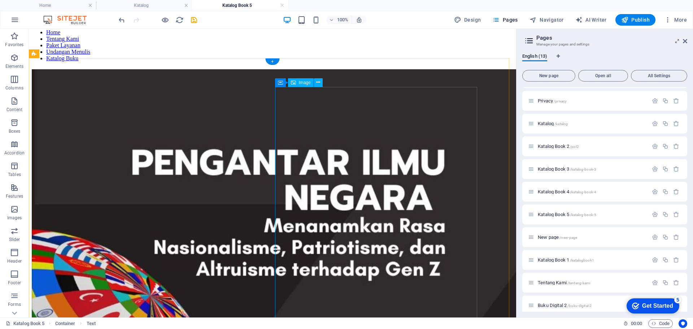
scroll to position [0, 0]
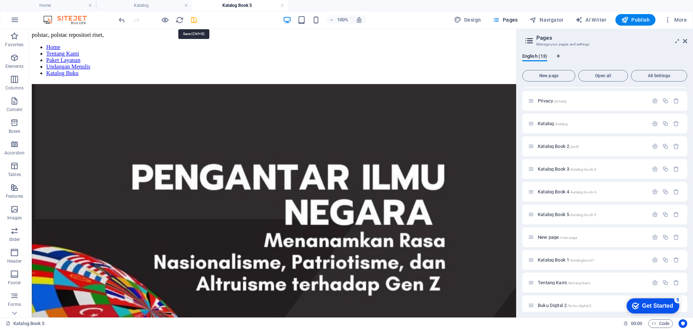
click at [191, 21] on icon "save" at bounding box center [194, 20] width 8 height 8
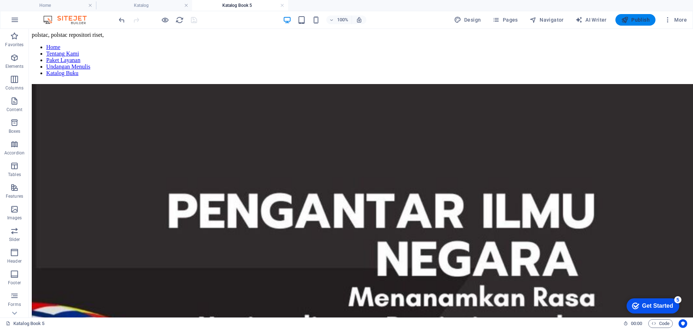
click at [630, 18] on span "Publish" at bounding box center [635, 19] width 28 height 7
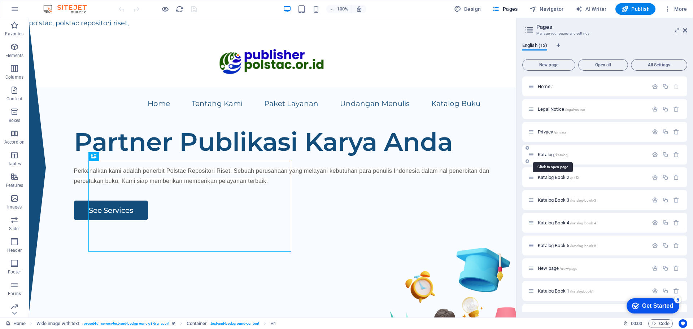
click at [549, 155] on span "Katalog /katalog" at bounding box center [552, 154] width 30 height 5
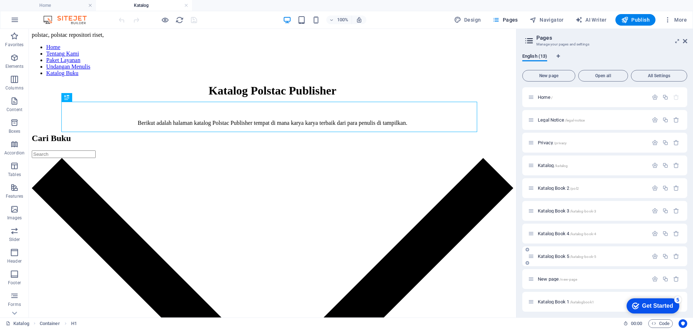
click at [556, 257] on span "Katalog Book 5 /katalog-book-5" at bounding box center [566, 256] width 58 height 5
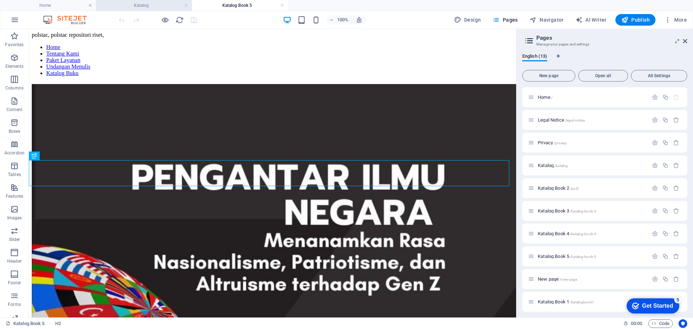
scroll to position [273, 0]
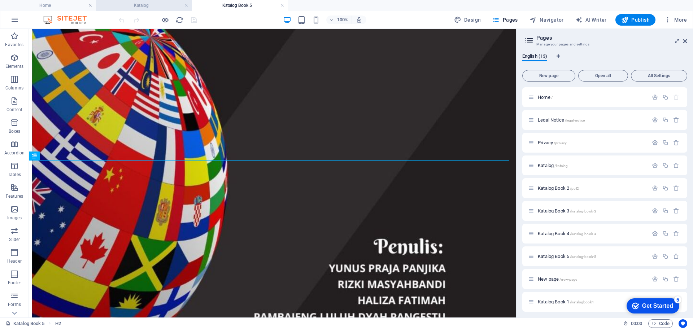
click at [155, 5] on h4 "Katalog" at bounding box center [144, 5] width 96 height 8
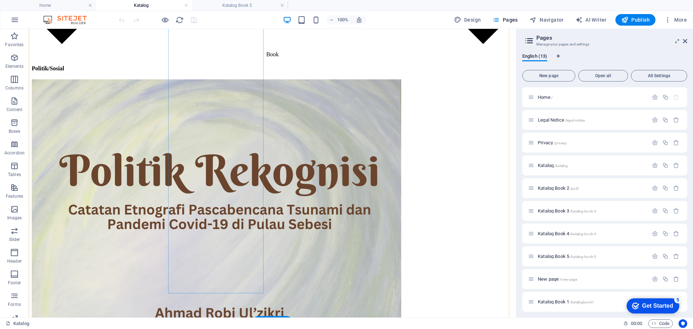
scroll to position [631, 0]
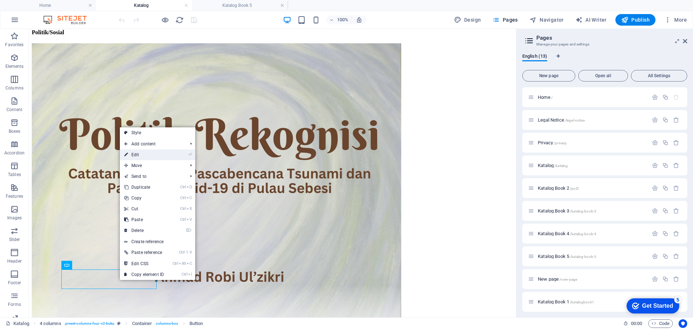
click at [141, 156] on link "⏎ Edit" at bounding box center [144, 154] width 48 height 11
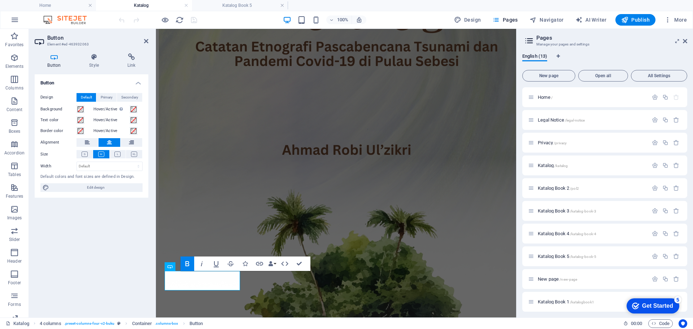
scroll to position [632, 0]
click at [129, 61] on h4 "Link" at bounding box center [131, 60] width 34 height 15
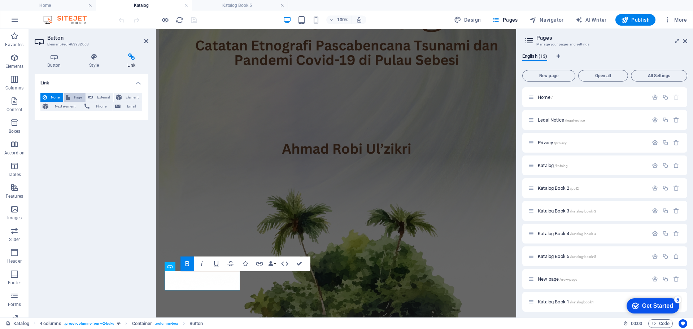
click at [73, 96] on span "Page" at bounding box center [77, 97] width 11 height 9
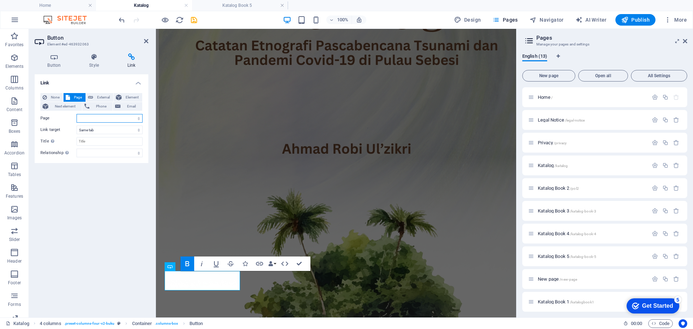
click at [97, 116] on select "Home Legal Notice Privacy Katalog Katalog Book 2 Katalog Book 3 Katalog Book 4 …" at bounding box center [109, 118] width 66 height 9
select select "7"
click at [76, 114] on select "Home Legal Notice Privacy Katalog Katalog Book 2 Katalog Book 3 Katalog Book 4 …" at bounding box center [109, 118] width 66 height 9
click at [193, 21] on icon "save" at bounding box center [194, 20] width 8 height 8
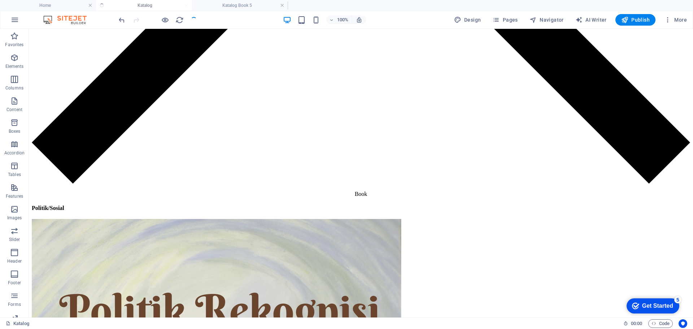
scroll to position [631, 0]
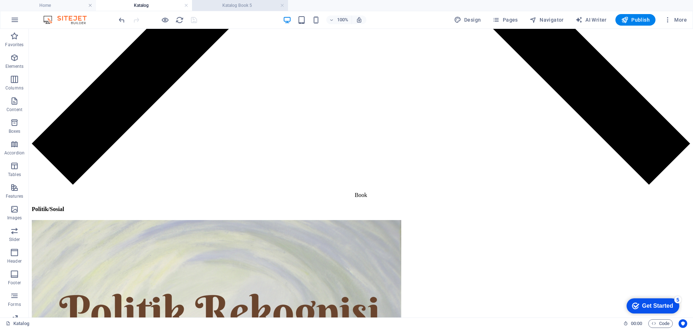
click at [236, 7] on h4 "Katalog Book 5" at bounding box center [240, 5] width 96 height 8
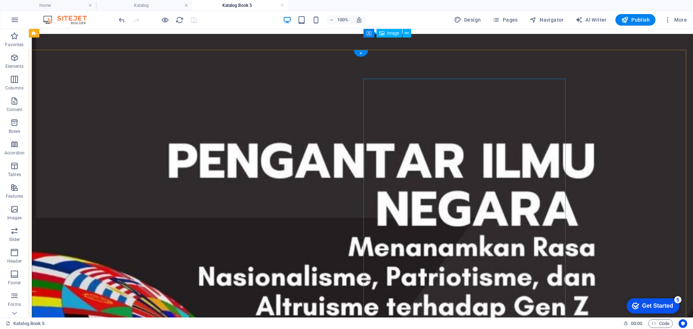
scroll to position [0, 0]
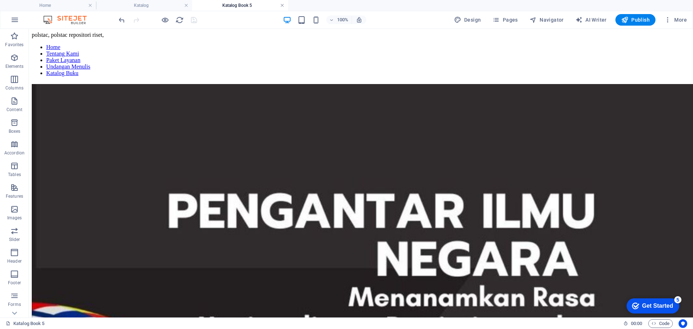
click at [281, 6] on link at bounding box center [282, 5] width 4 height 7
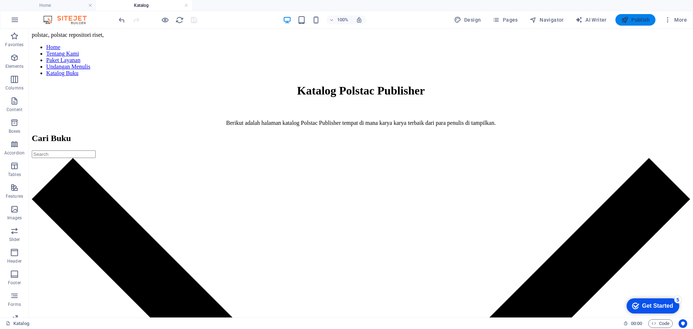
click at [628, 18] on icon "button" at bounding box center [624, 19] width 7 height 7
